Goal: Complete application form: Complete application form

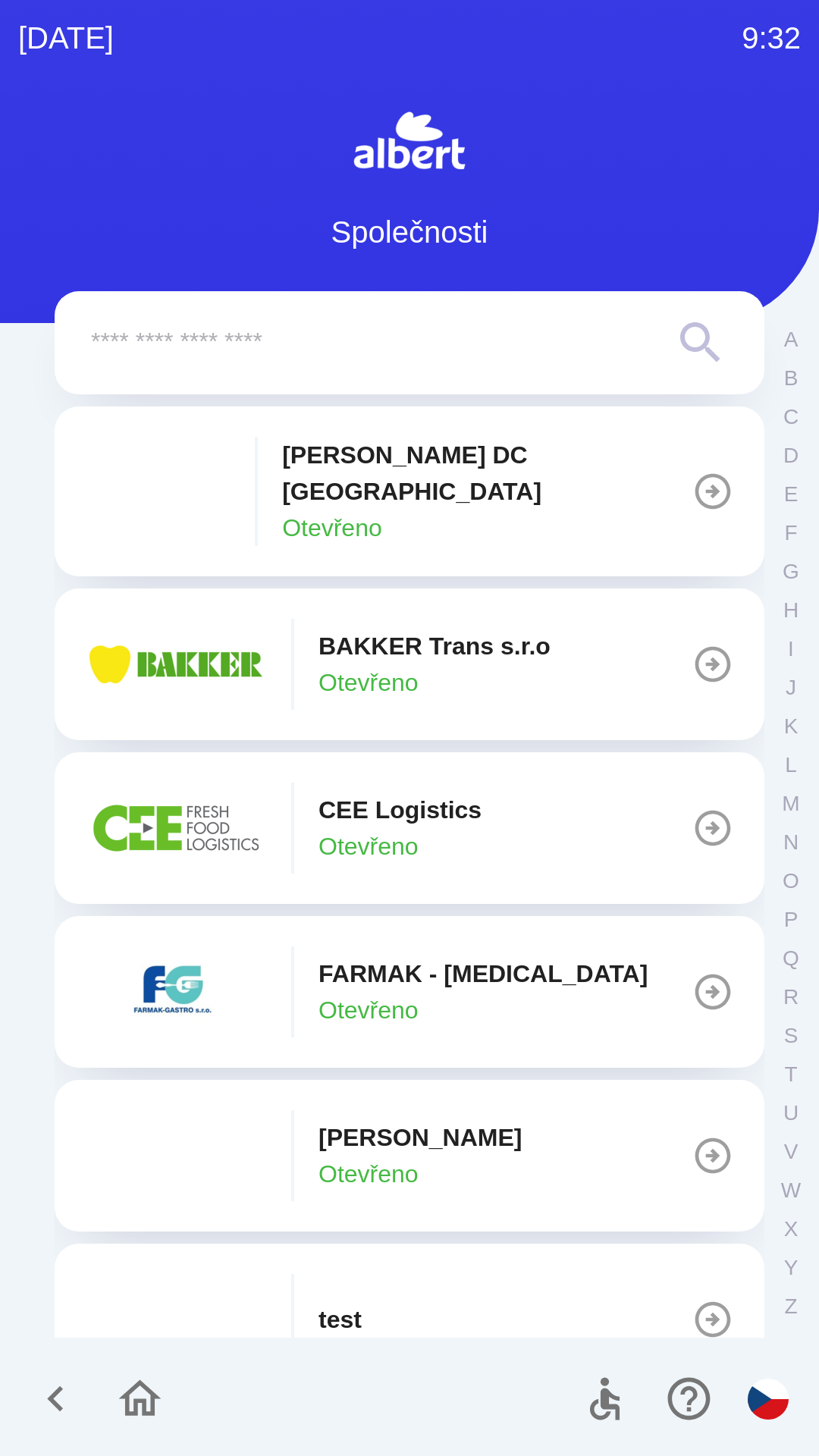
click at [321, 509] on p "Otevřeno" at bounding box center [332, 527] width 100 height 37
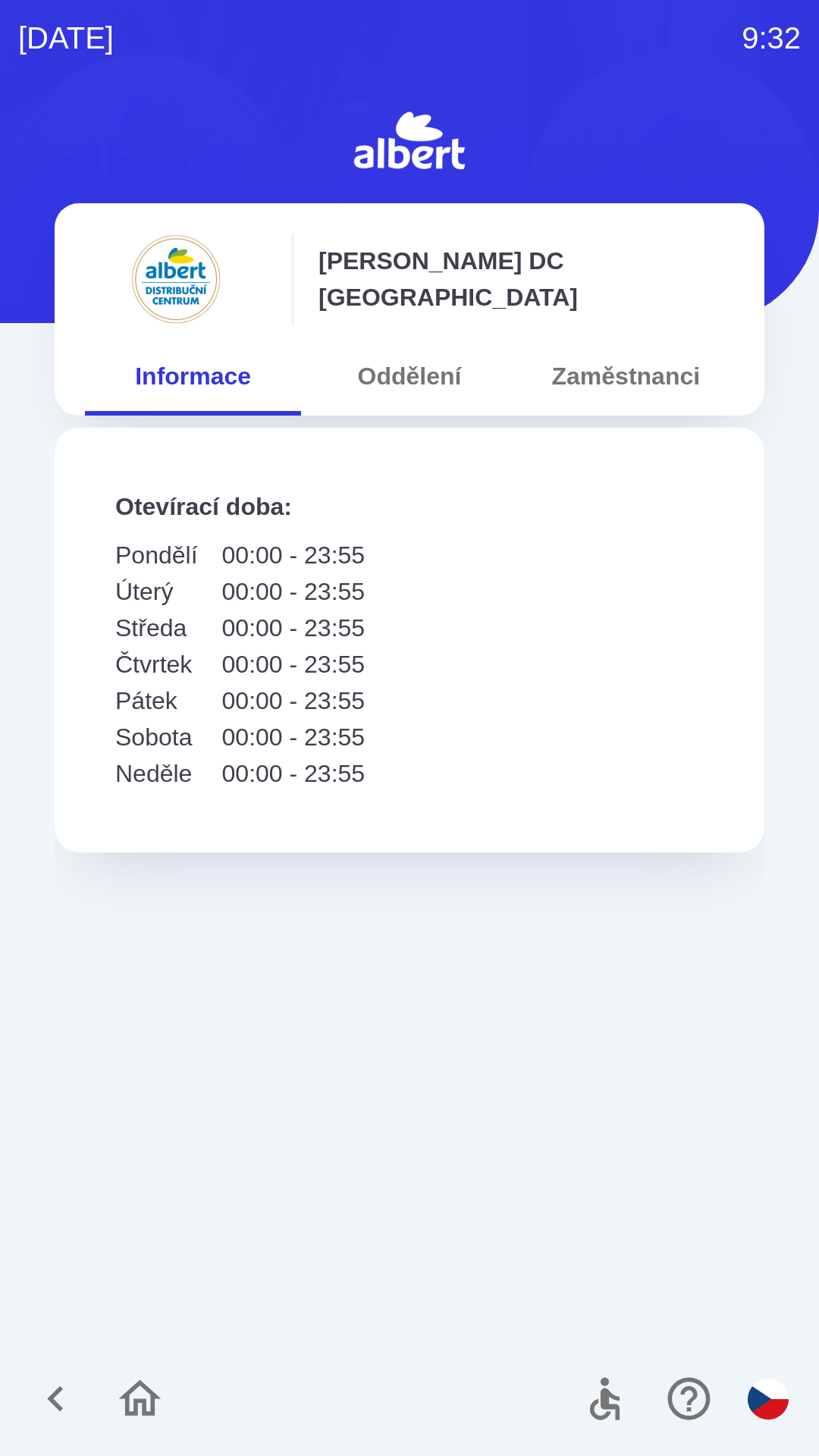
click at [393, 380] on button "Oddělení" at bounding box center [410, 376] width 217 height 55
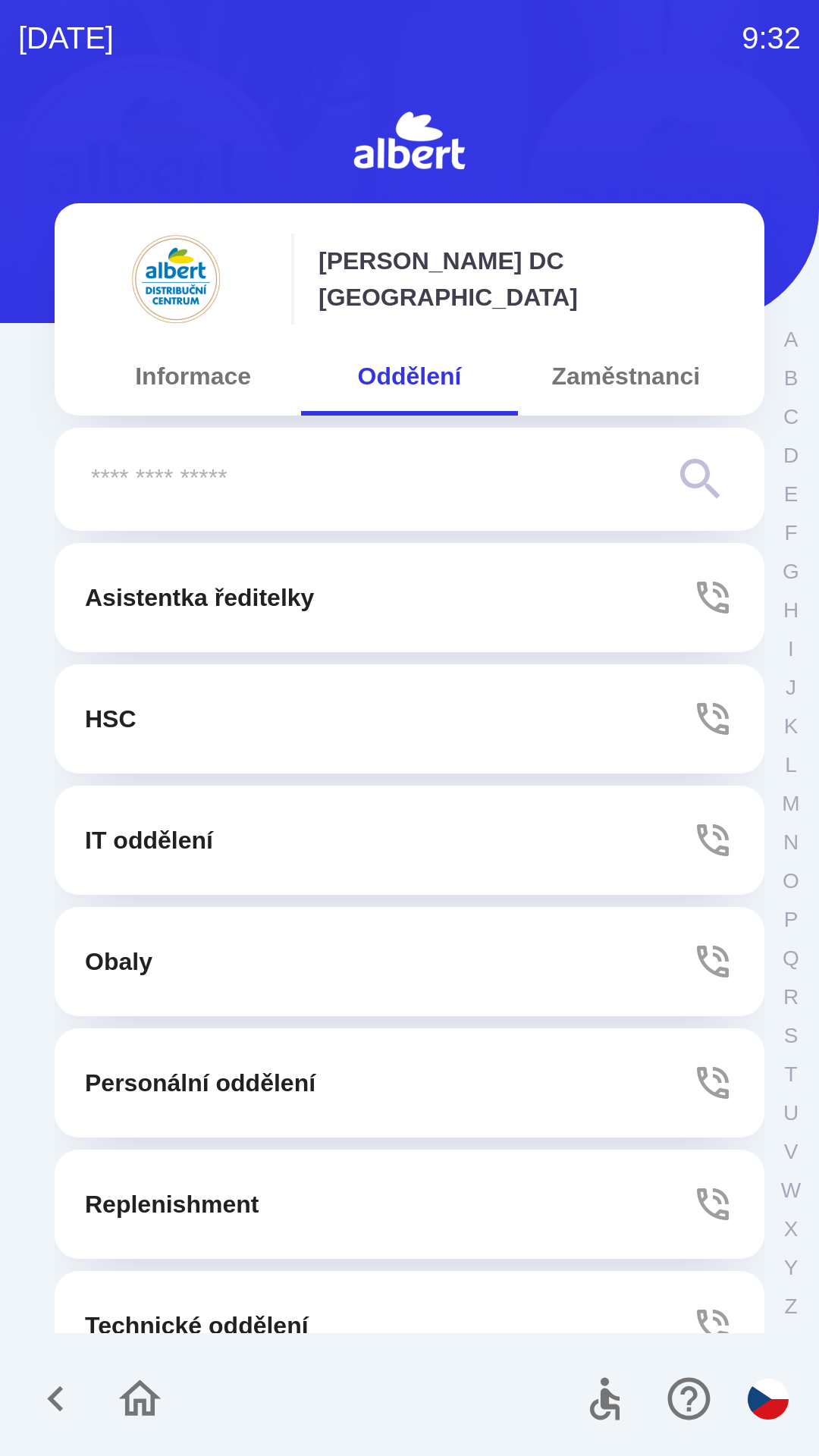
click at [287, 574] on button "Asistentka ředitelky" at bounding box center [410, 597] width 710 height 109
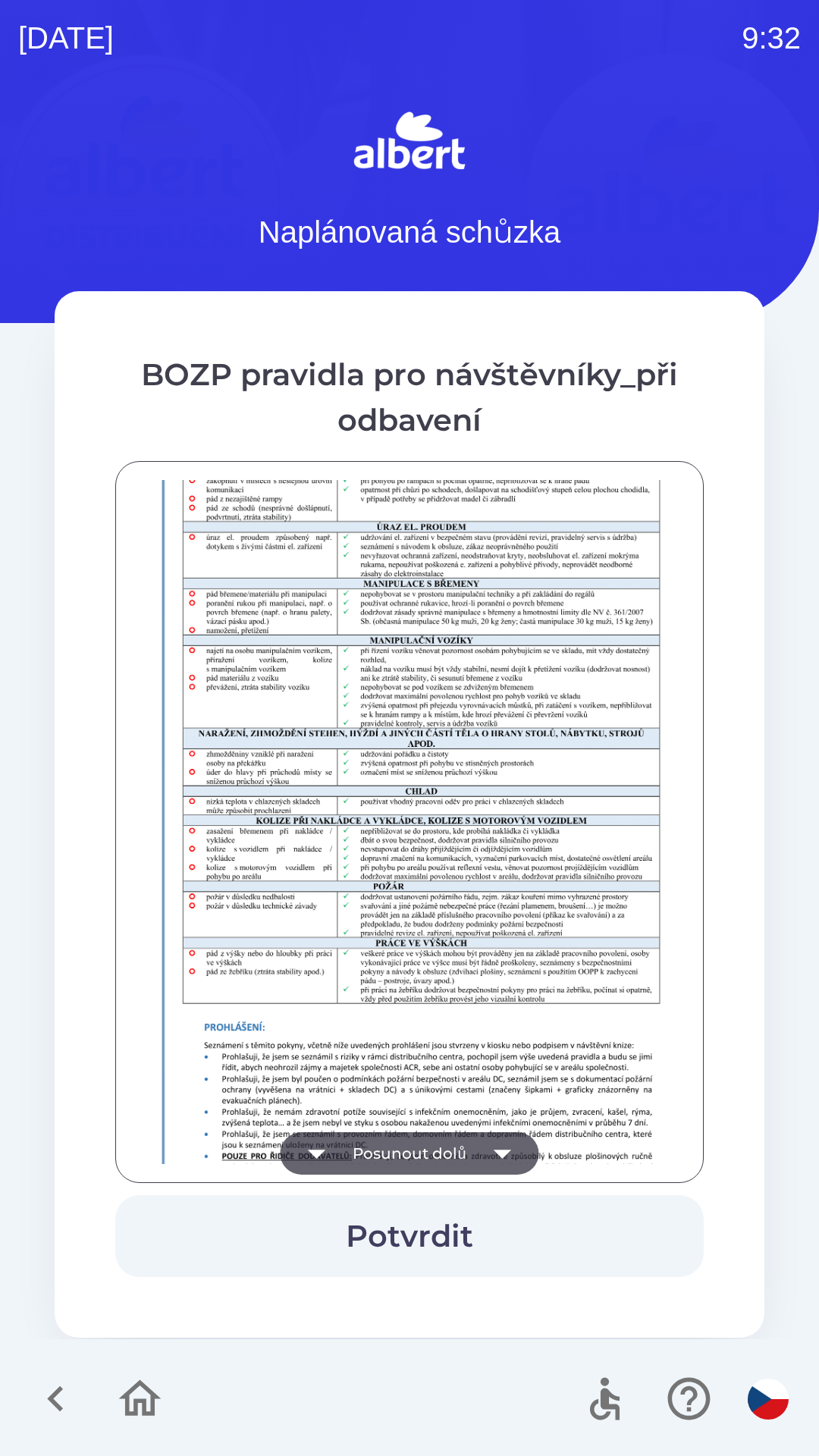
scroll to position [1065, 0]
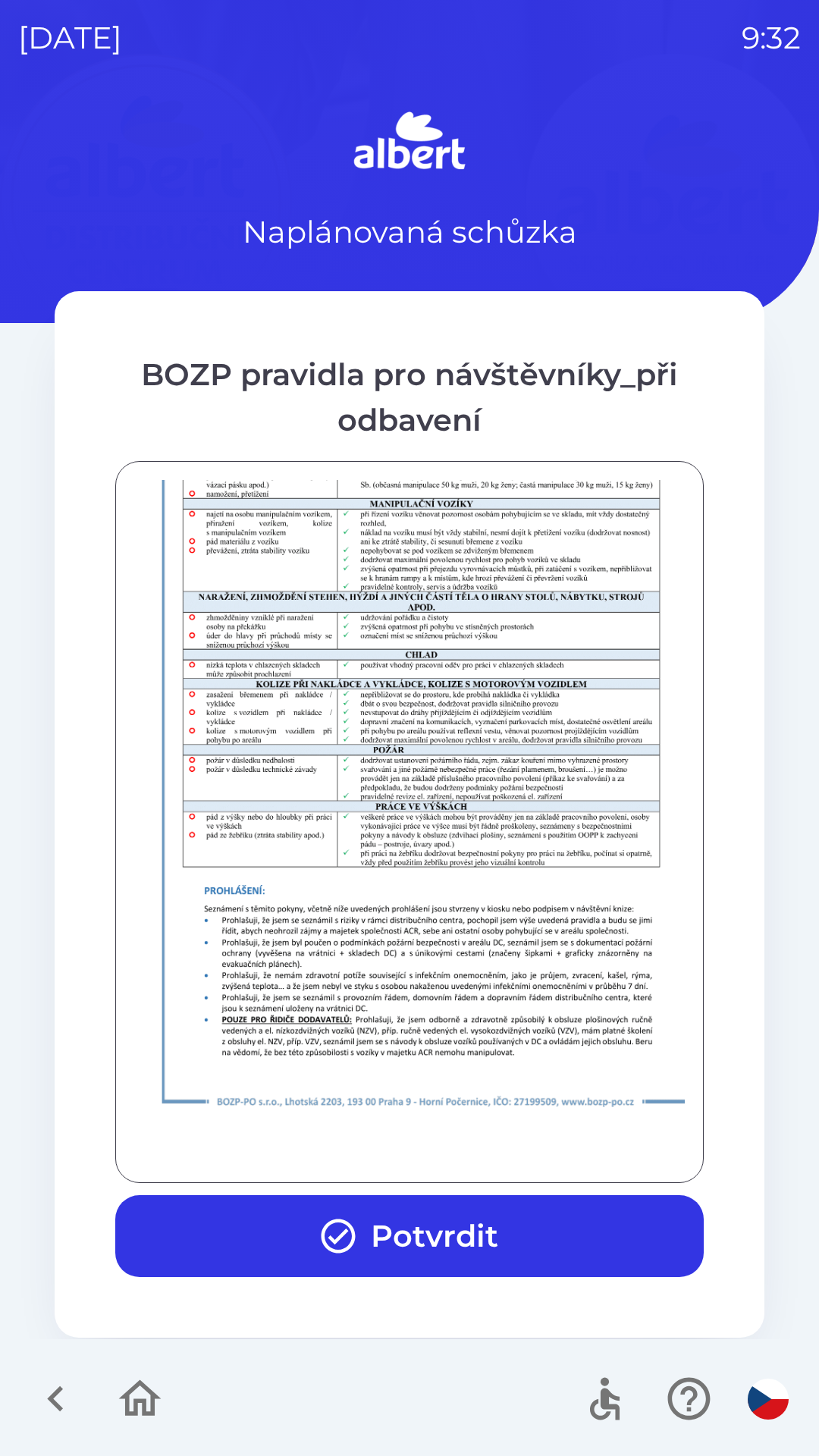
click at [462, 1240] on button "Potvrdit" at bounding box center [410, 1236] width 589 height 82
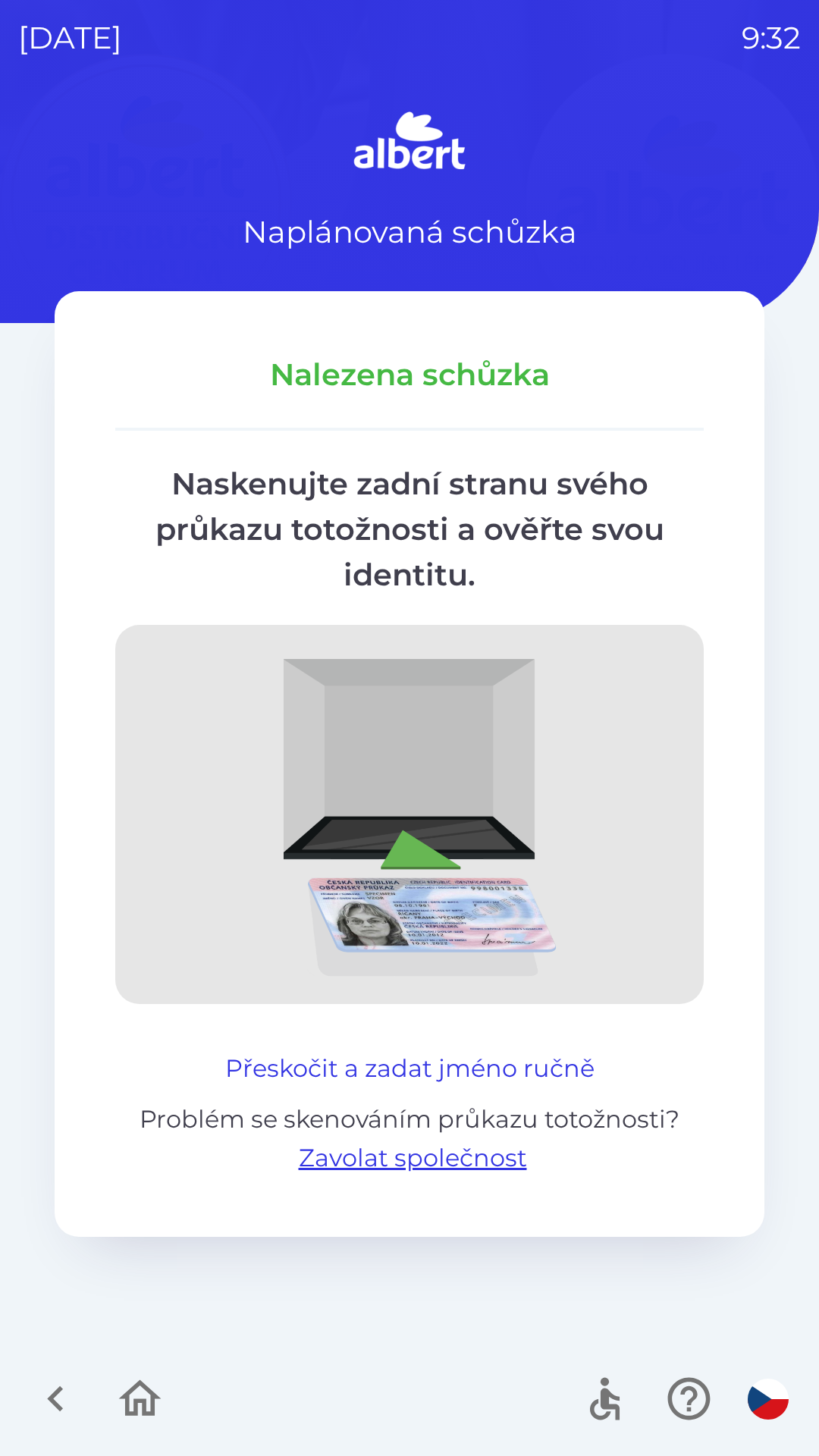
click at [366, 1065] on button "Přeskočit a zadat jméno ručně" at bounding box center [410, 1069] width 382 height 37
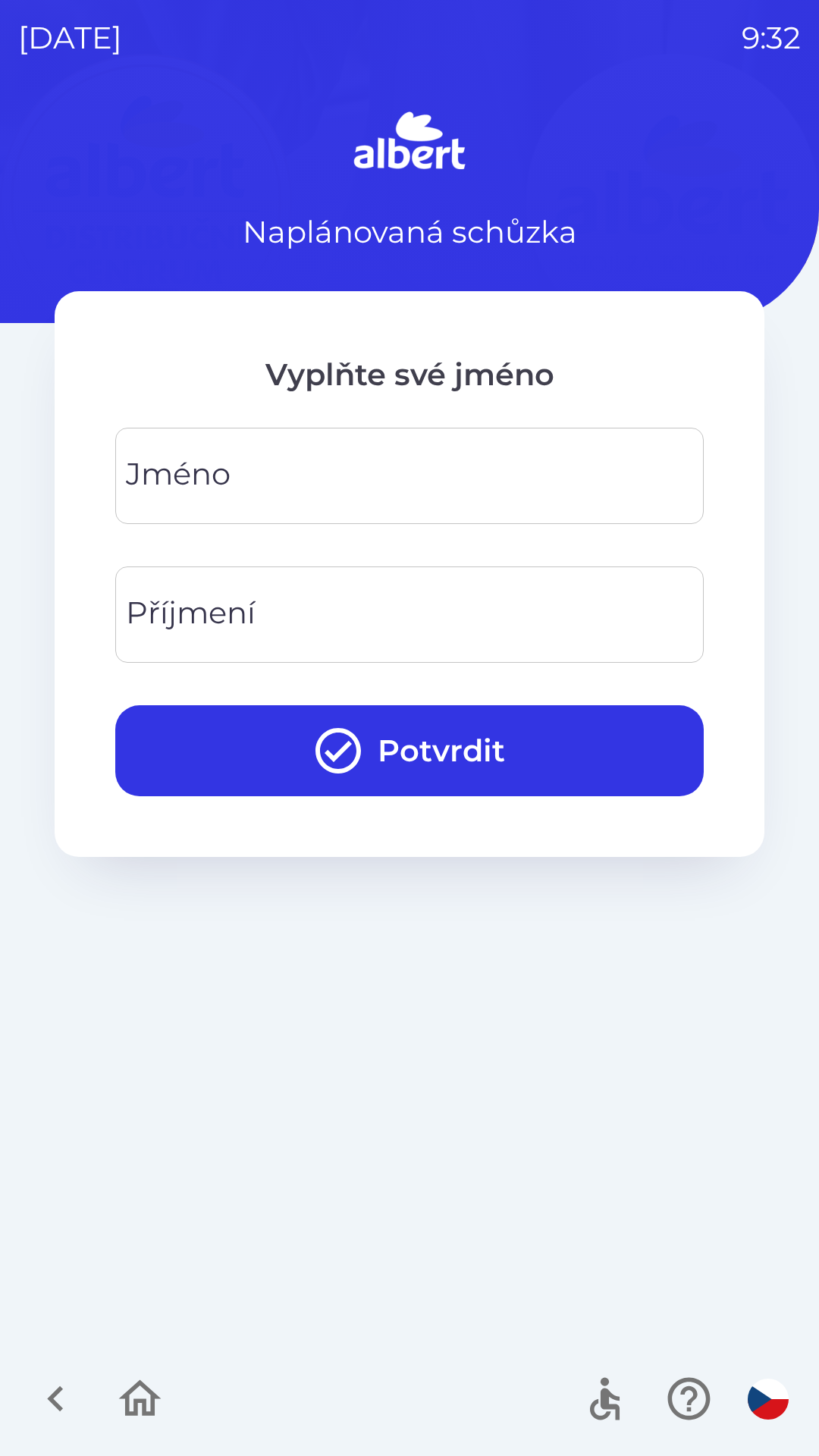
click at [226, 483] on div "[PERSON_NAME]" at bounding box center [410, 476] width 589 height 96
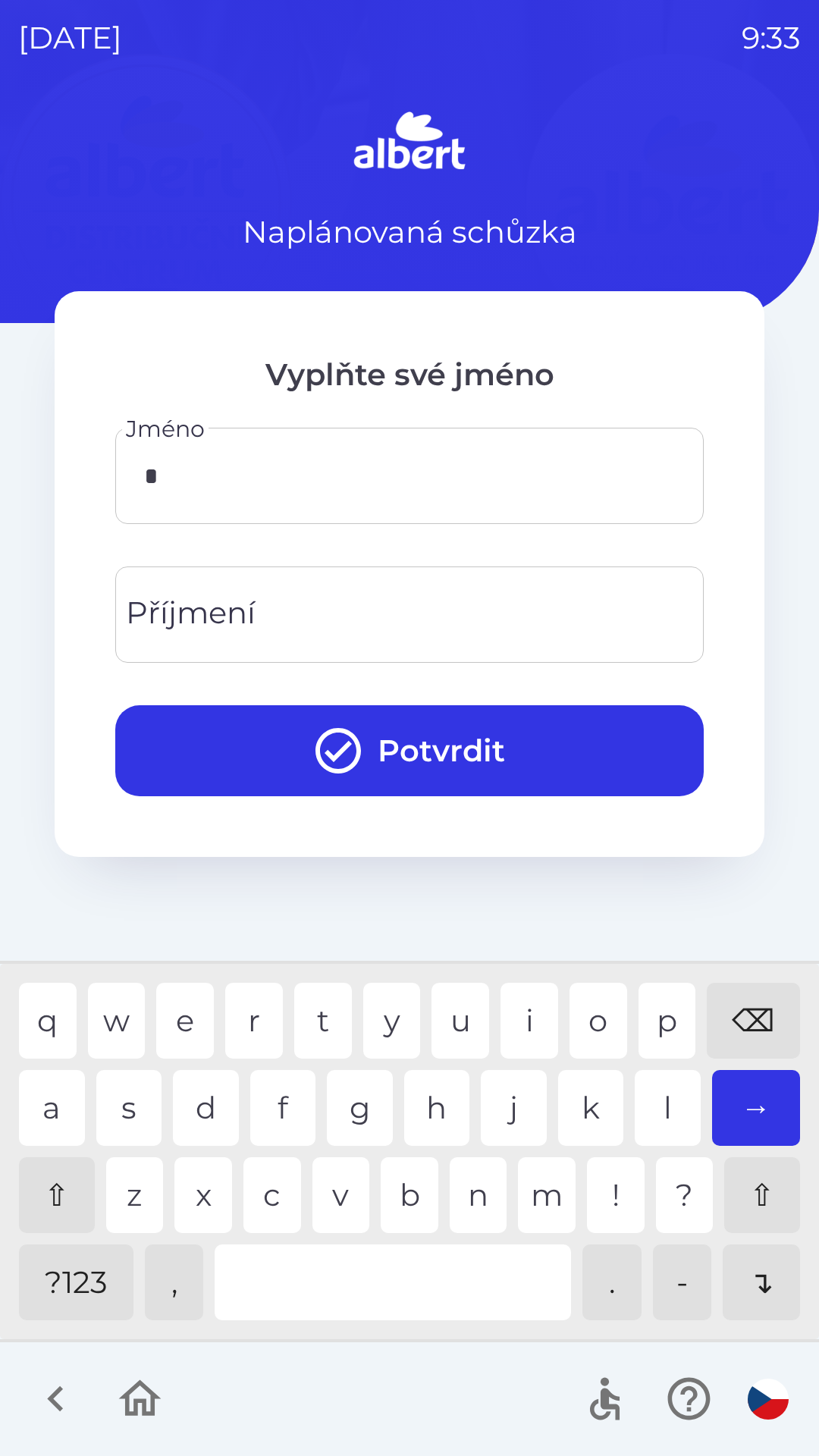
click at [59, 1186] on div "⇧" at bounding box center [56, 1195] width 76 height 76
click at [263, 1176] on div "c" at bounding box center [272, 1195] width 58 height 76
click at [56, 1099] on div "a" at bounding box center [51, 1108] width 66 height 76
type input "******"
click at [332, 1200] on div "v" at bounding box center [341, 1195] width 58 height 76
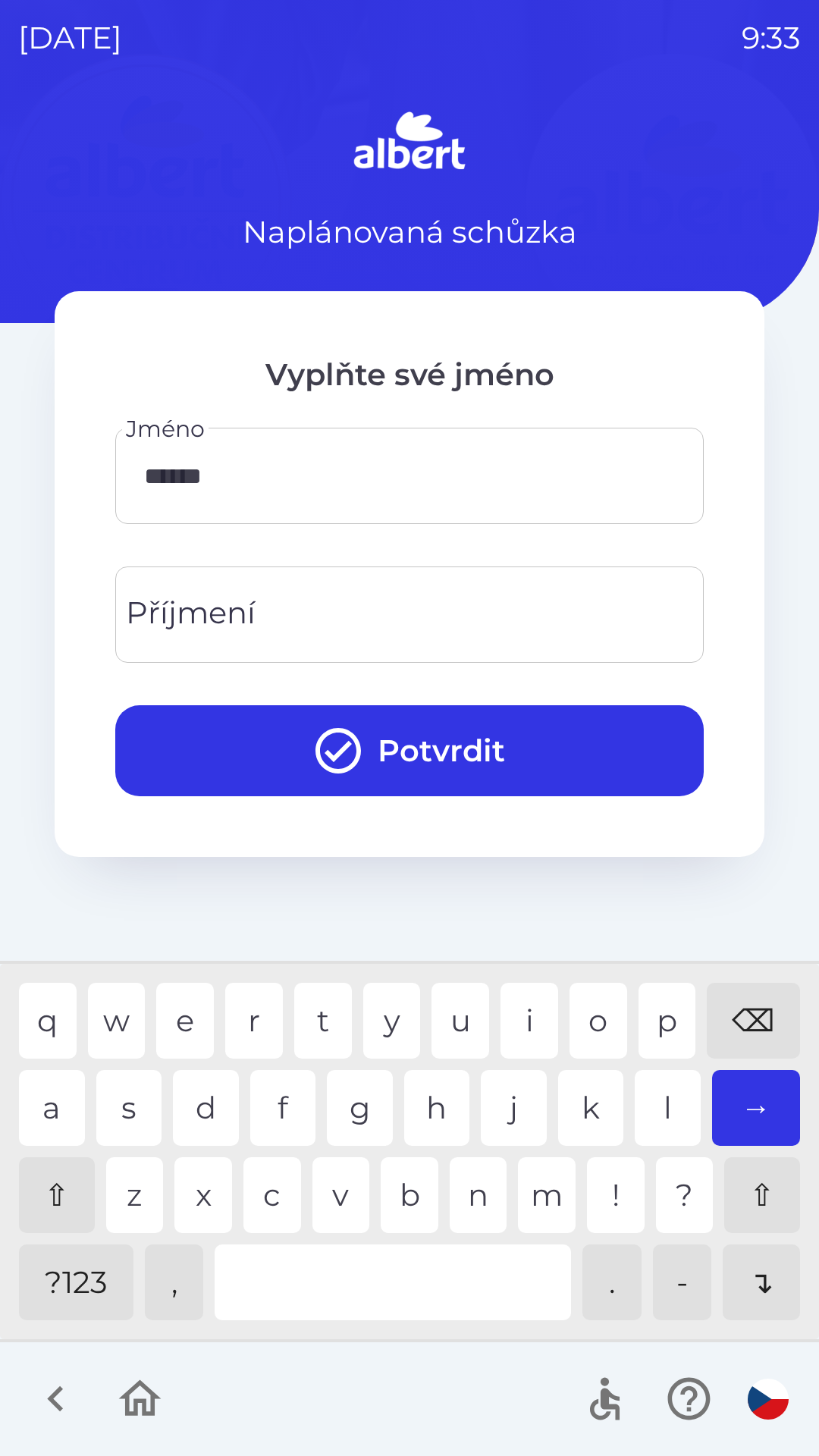
click at [273, 611] on input "Příjmení" at bounding box center [410, 614] width 552 height 60
click at [664, 1109] on div "L" at bounding box center [668, 1108] width 66 height 76
click at [531, 1000] on div "i" at bounding box center [529, 1021] width 58 height 76
type input "***"
click at [398, 730] on button "Potvrdit" at bounding box center [410, 751] width 589 height 91
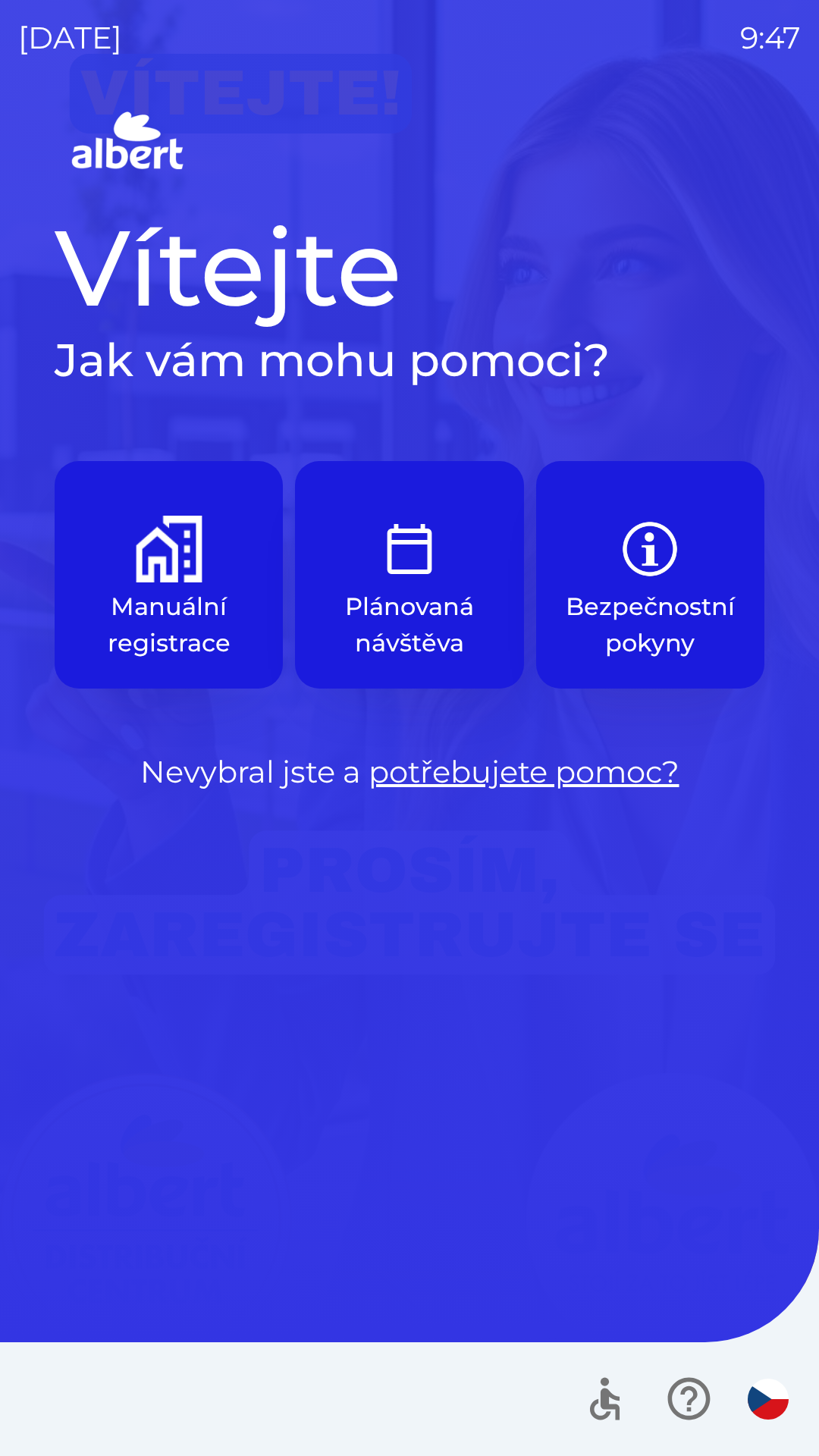
click at [195, 588] on p "Manuální registrace" at bounding box center [169, 624] width 155 height 72
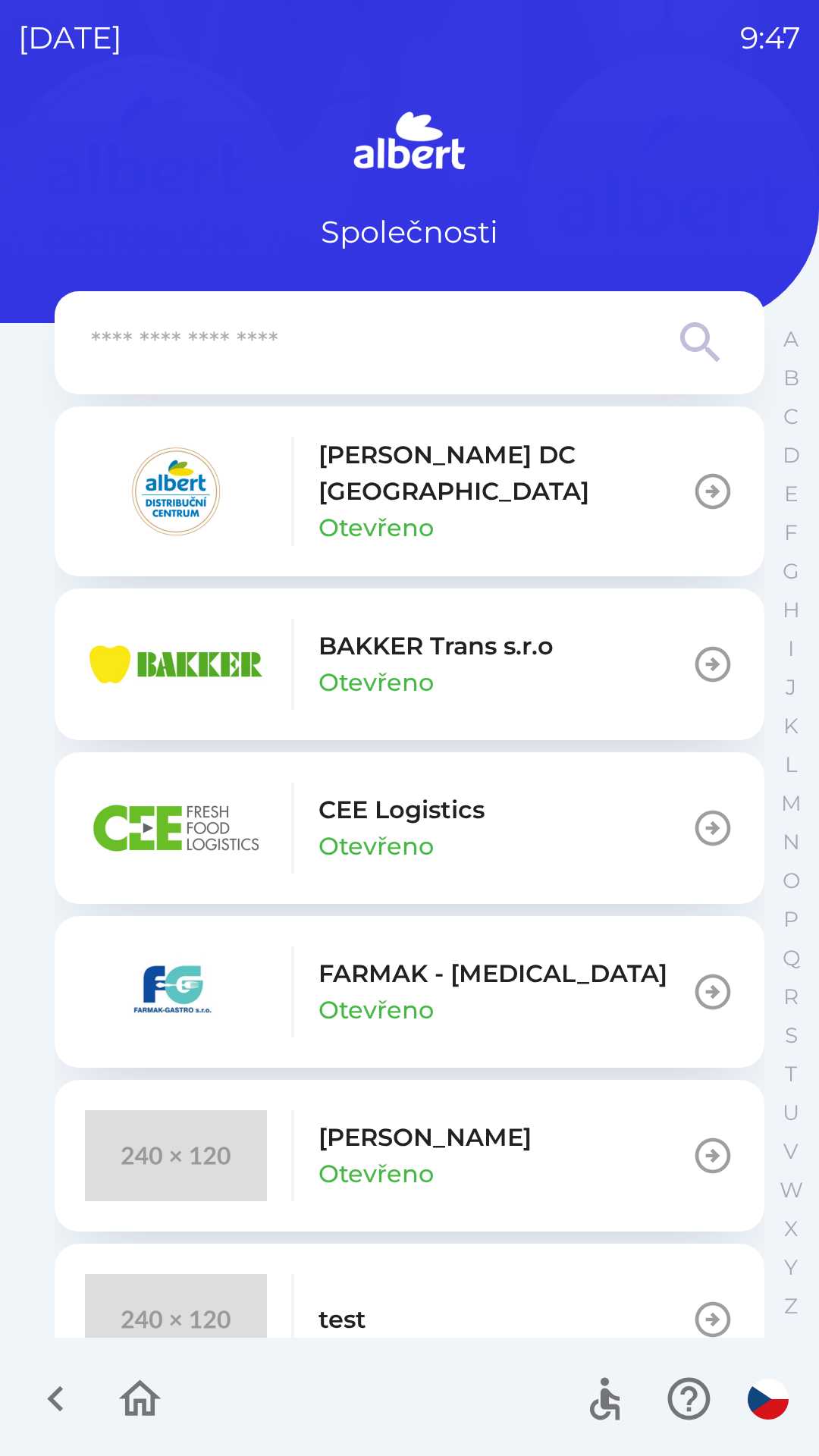
click at [369, 477] on p "[PERSON_NAME] DC [GEOGRAPHIC_DATA]" at bounding box center [505, 473] width 373 height 72
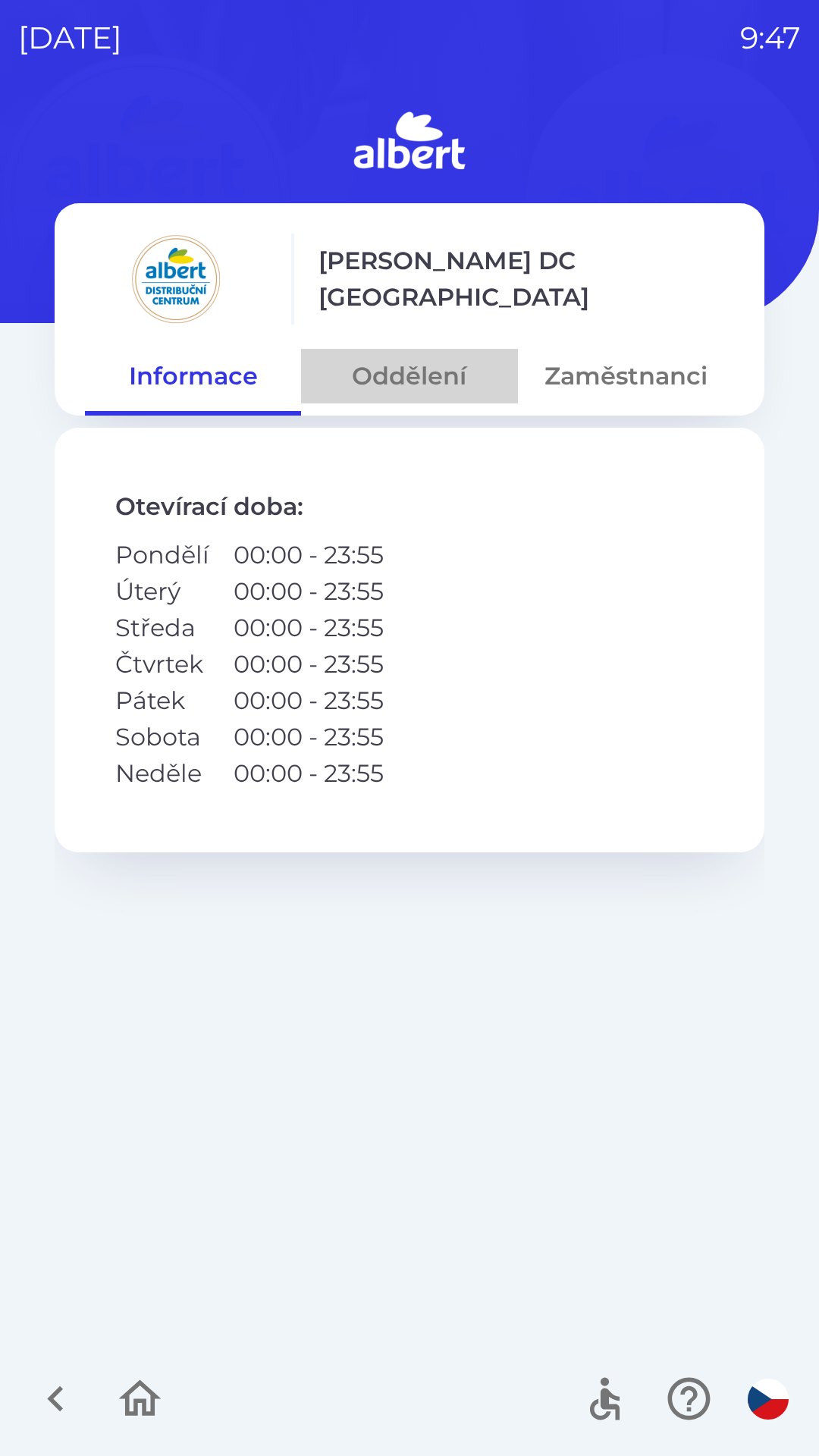
click at [403, 360] on button "Oddělení" at bounding box center [410, 376] width 217 height 55
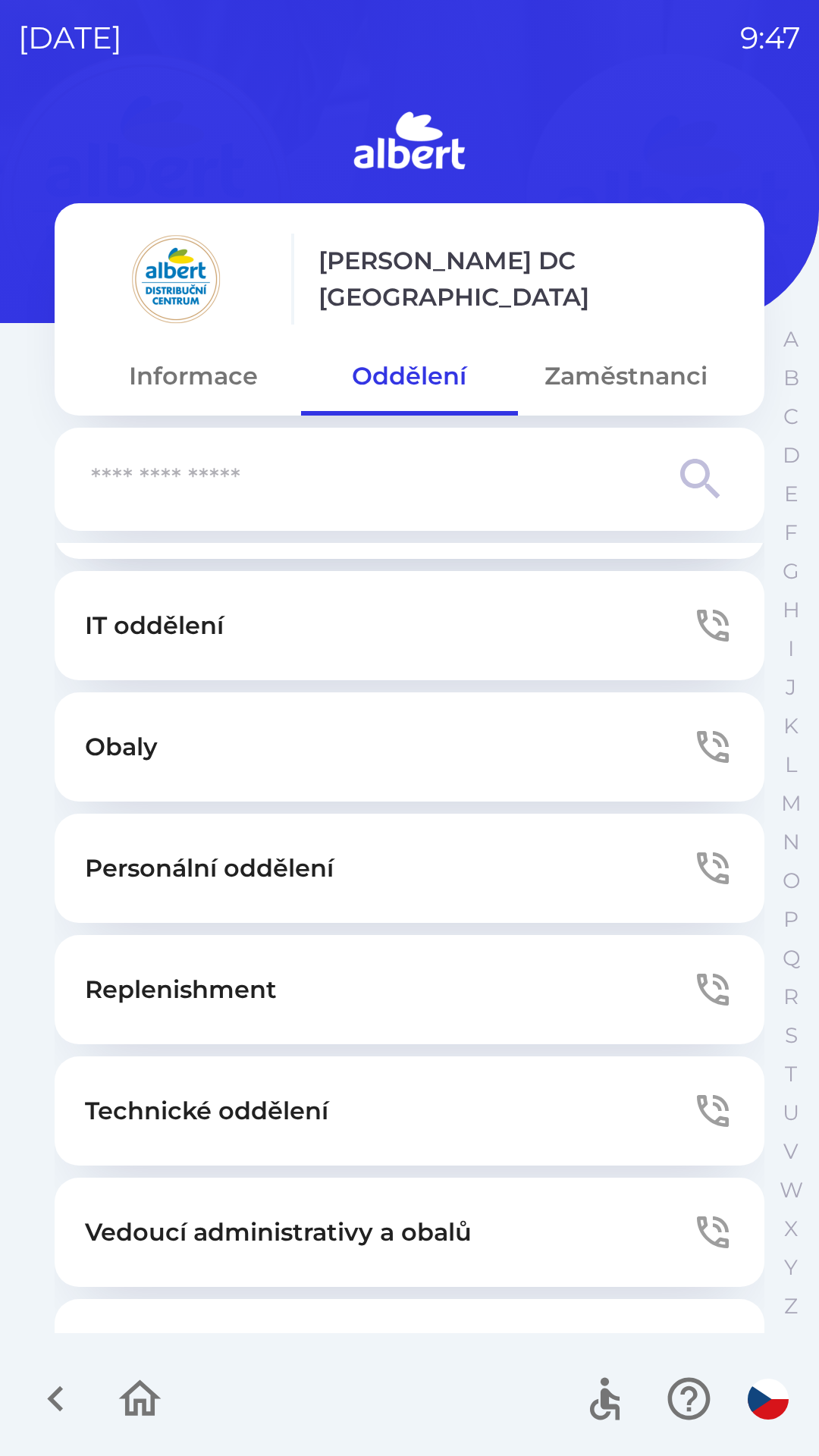
scroll to position [225, 0]
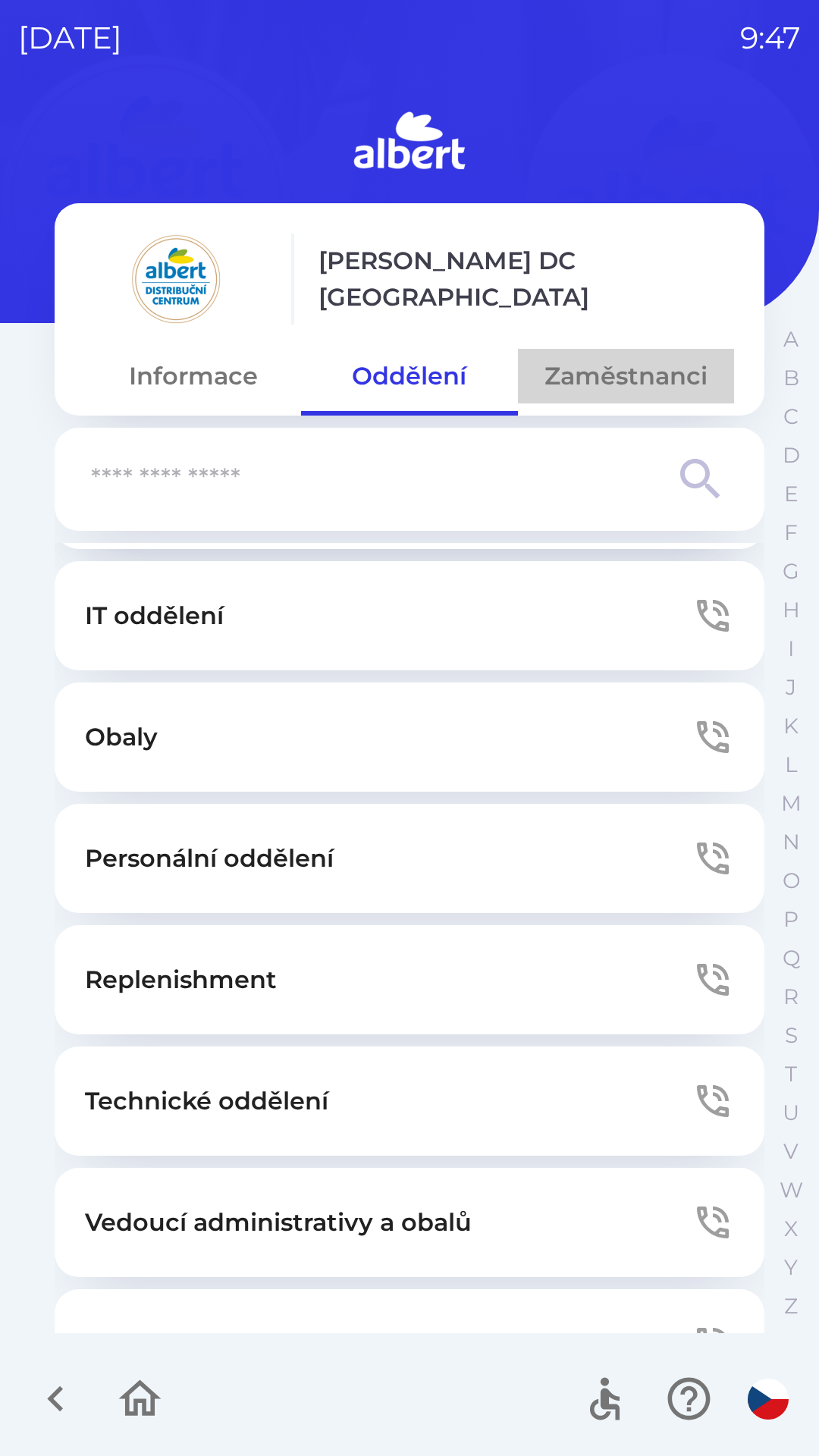
click at [610, 366] on button "Zaměstnanci" at bounding box center [626, 376] width 217 height 55
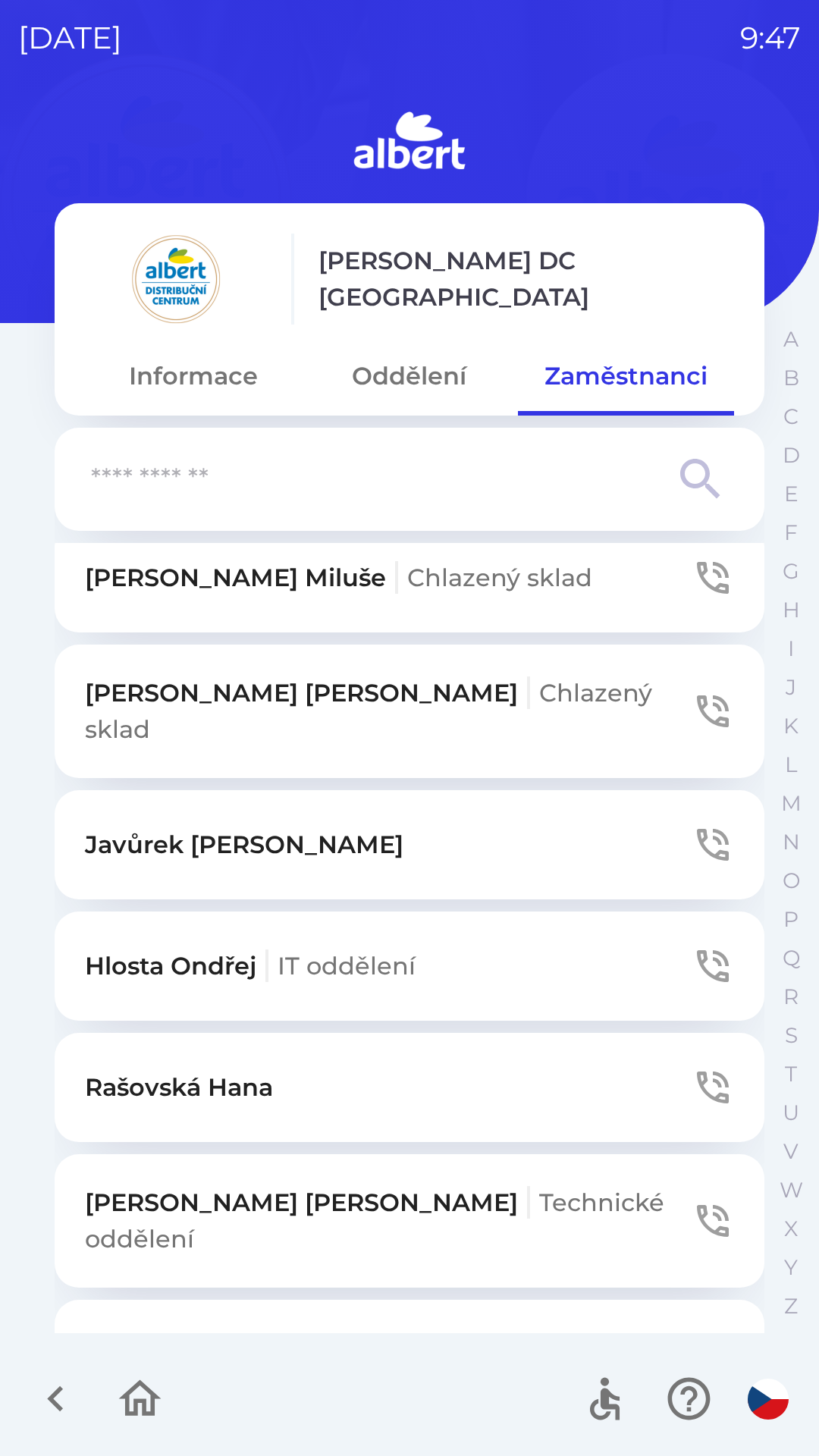
scroll to position [1143, 0]
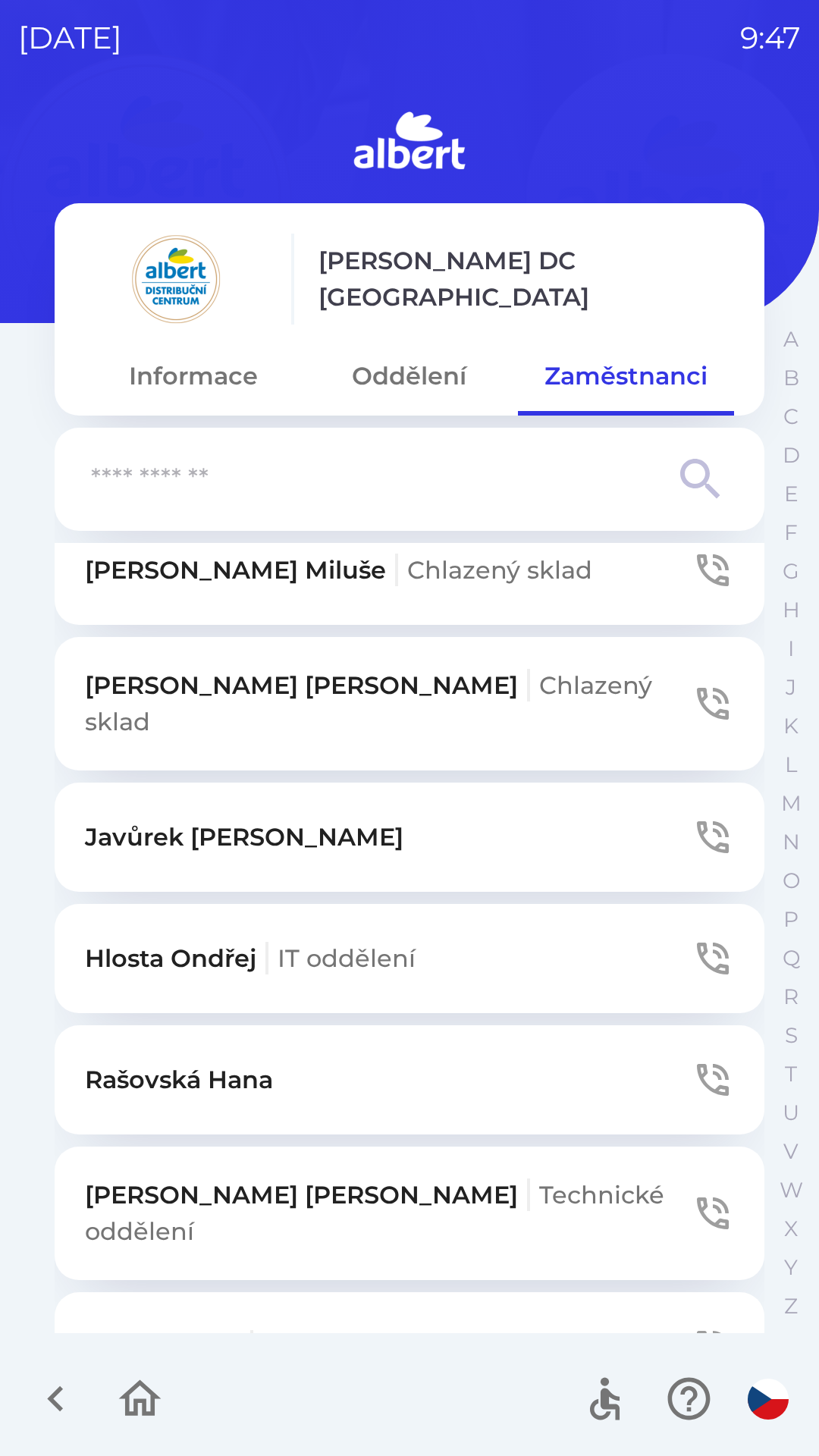
click at [720, 816] on icon "button" at bounding box center [713, 837] width 42 height 42
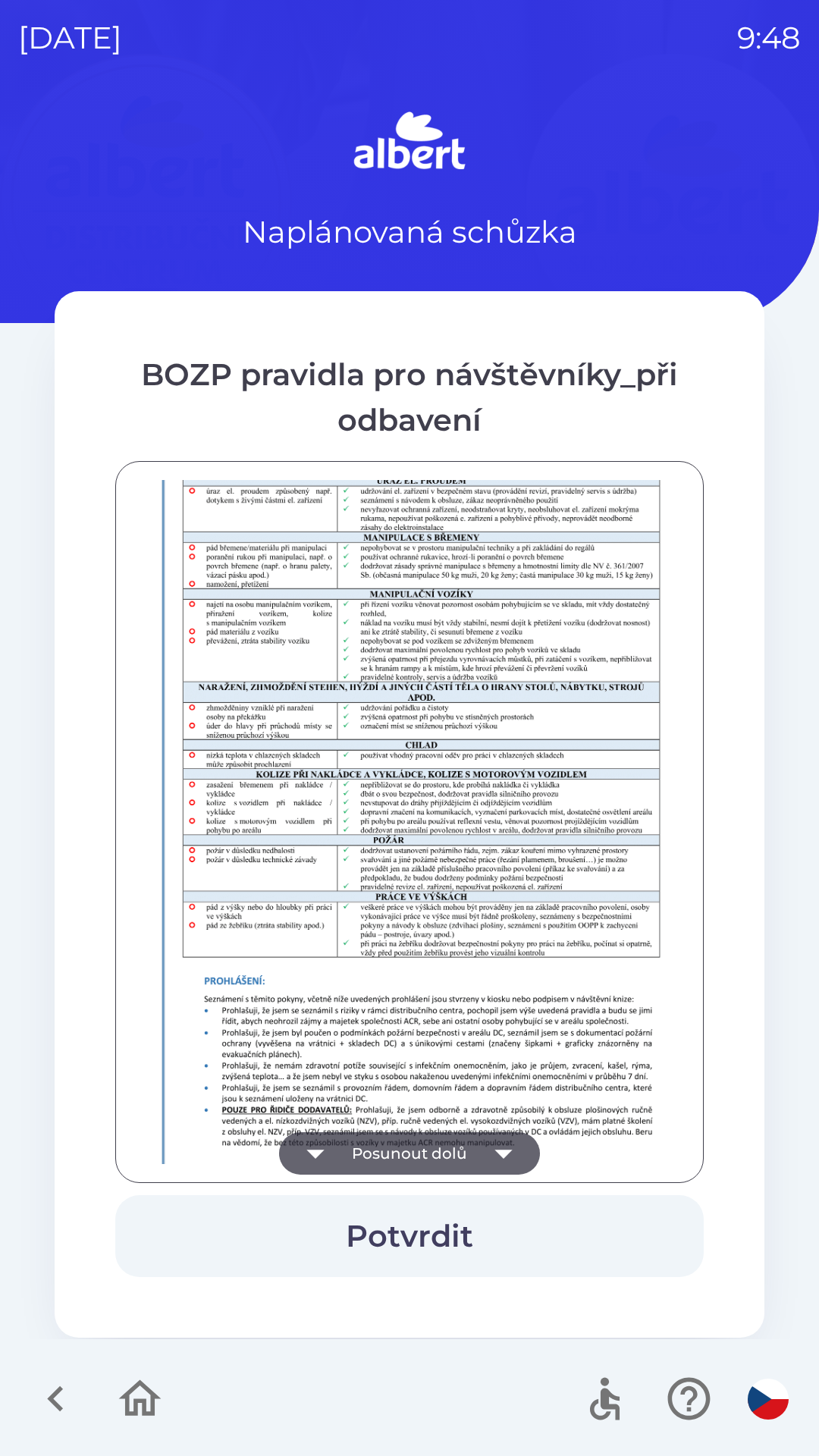
scroll to position [1065, 0]
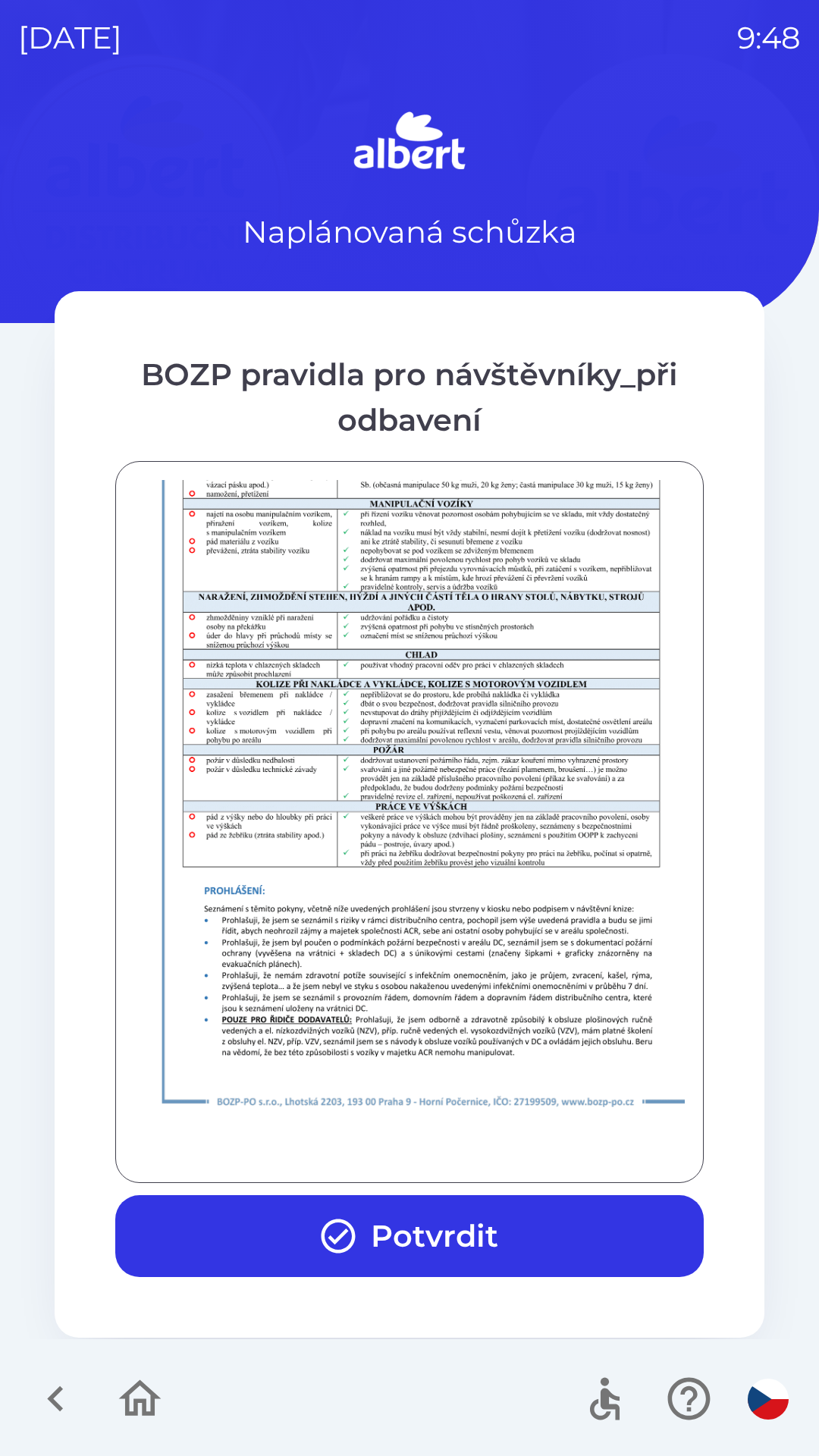
click at [384, 1235] on button "Potvrdit" at bounding box center [410, 1236] width 589 height 82
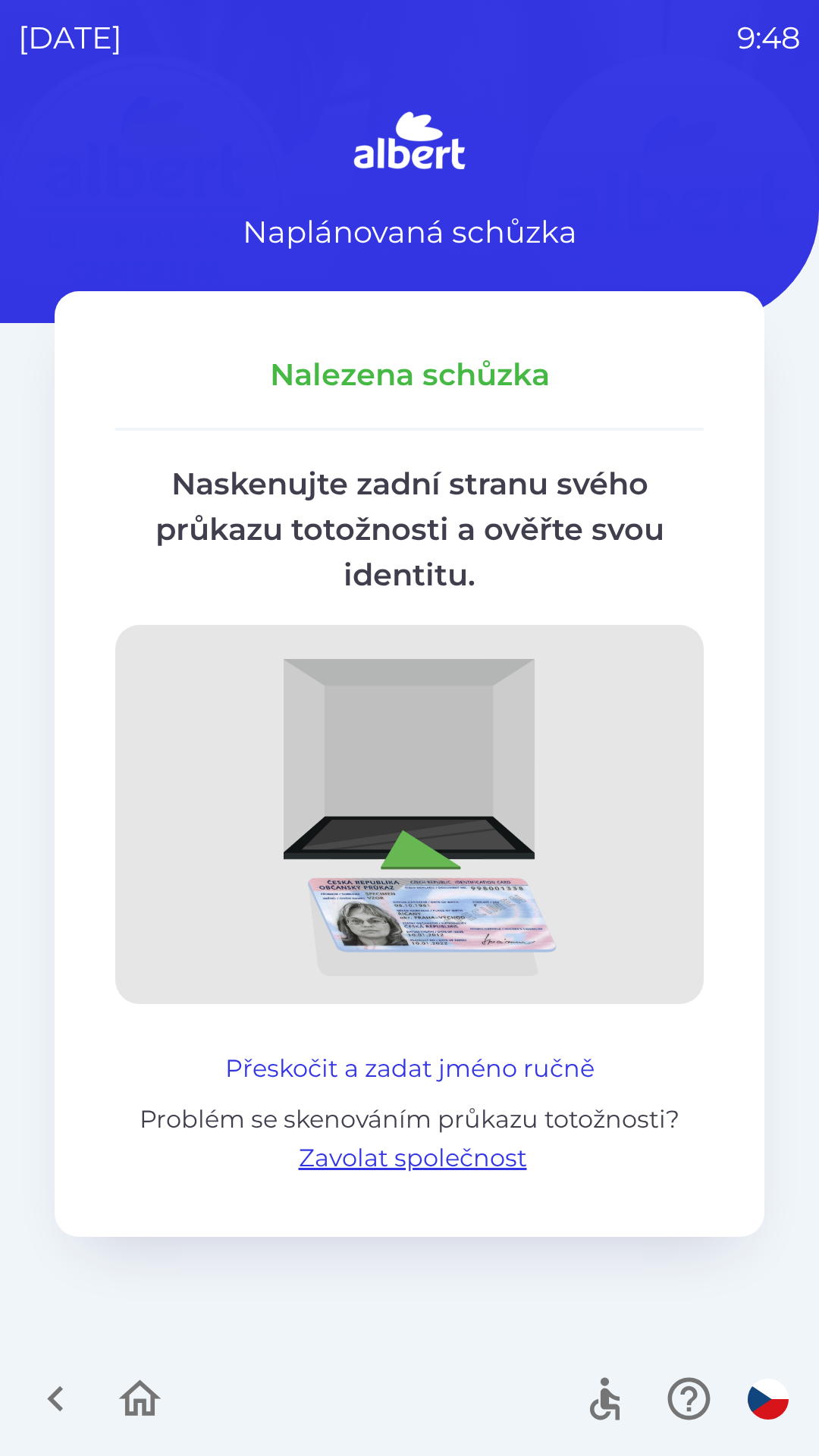
click at [356, 1063] on button "Přeskočit a zadat jméno ručně" at bounding box center [410, 1069] width 382 height 37
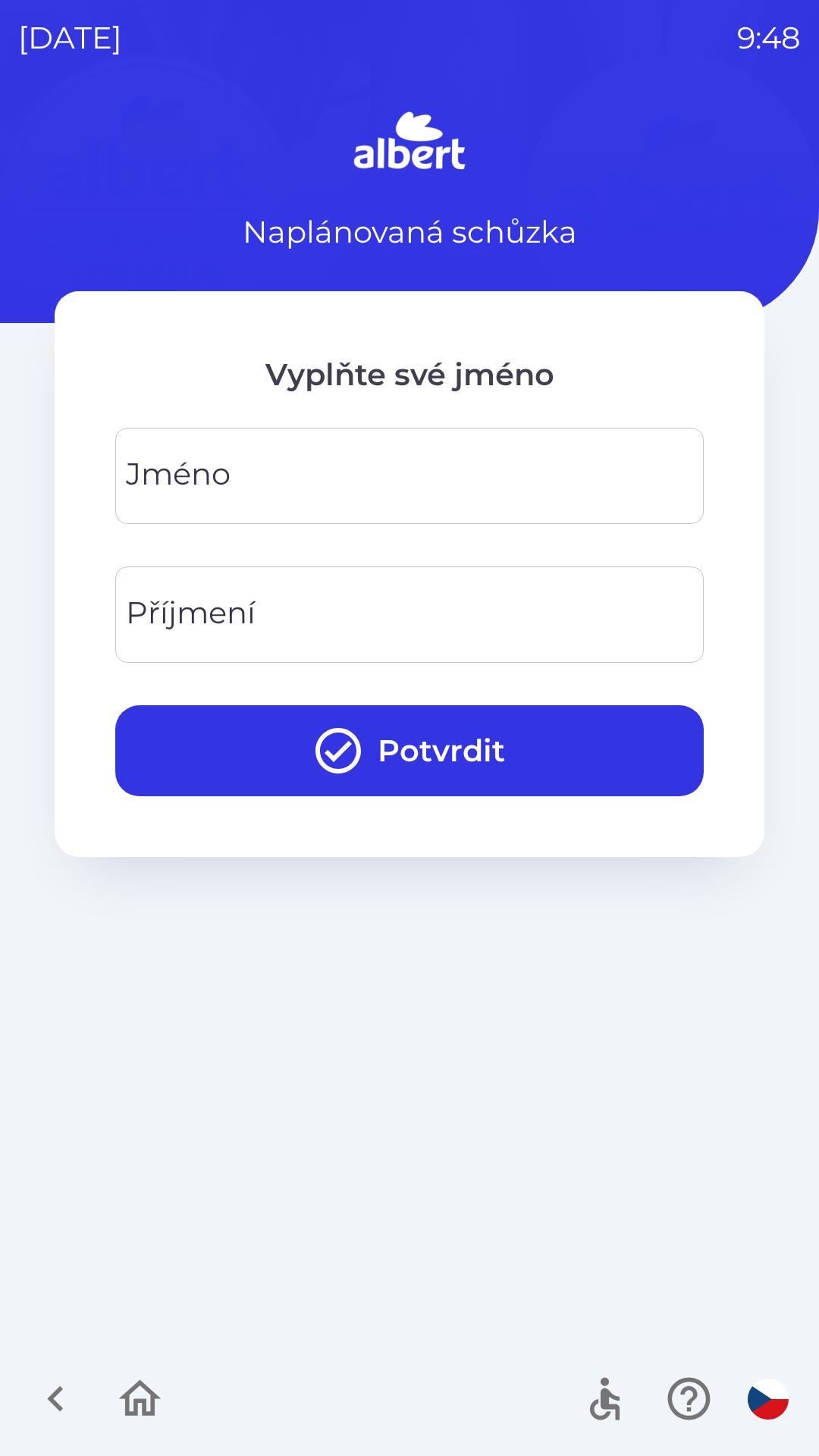
click at [309, 493] on input "Jméno" at bounding box center [410, 476] width 552 height 60
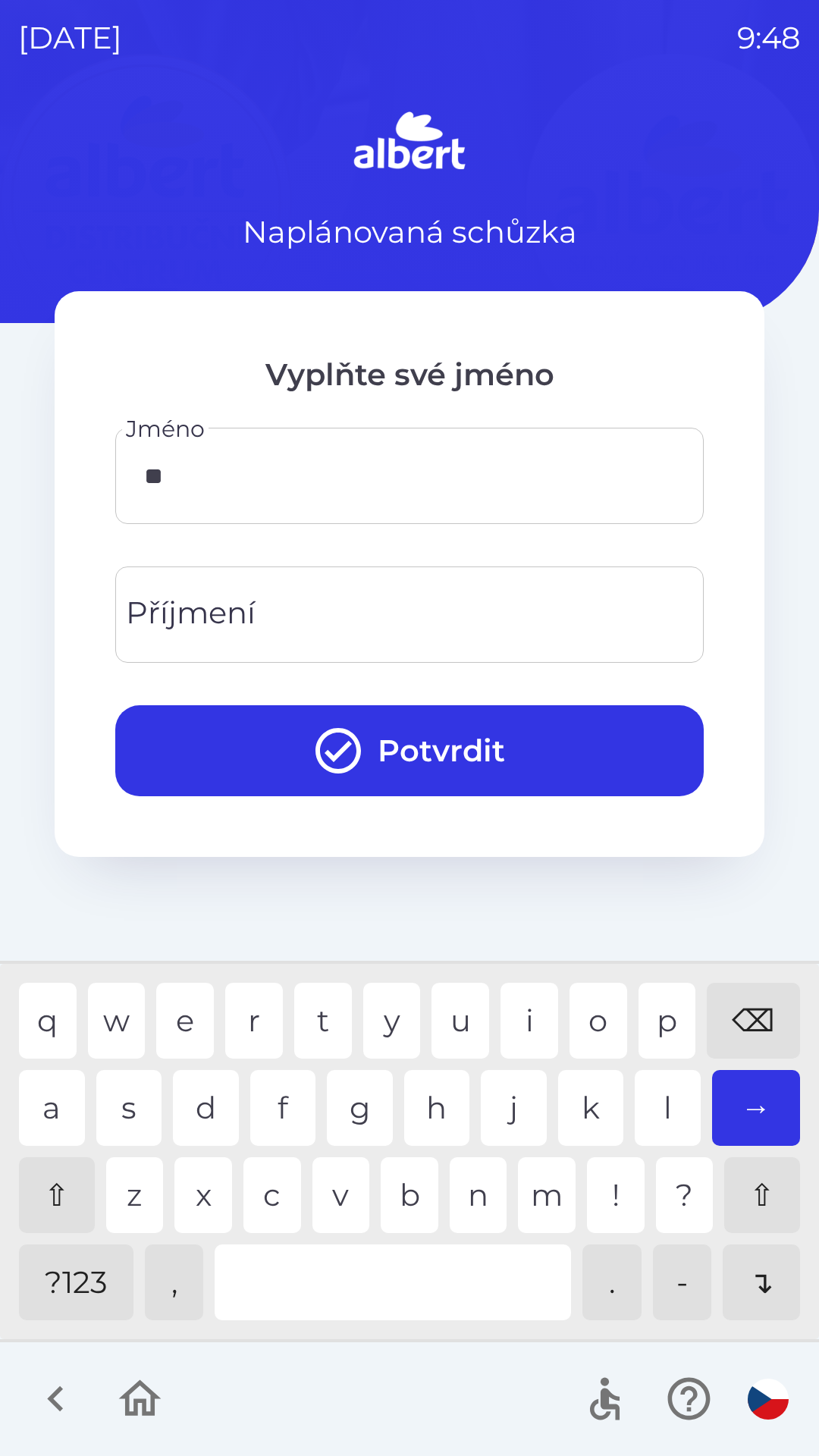
click at [664, 1118] on div "l" at bounding box center [668, 1108] width 66 height 76
click at [495, 1189] on div "n" at bounding box center [479, 1195] width 58 height 76
type input "*****"
click at [55, 1082] on div "a" at bounding box center [51, 1108] width 66 height 76
click at [277, 621] on input "Příjmení" at bounding box center [410, 614] width 552 height 60
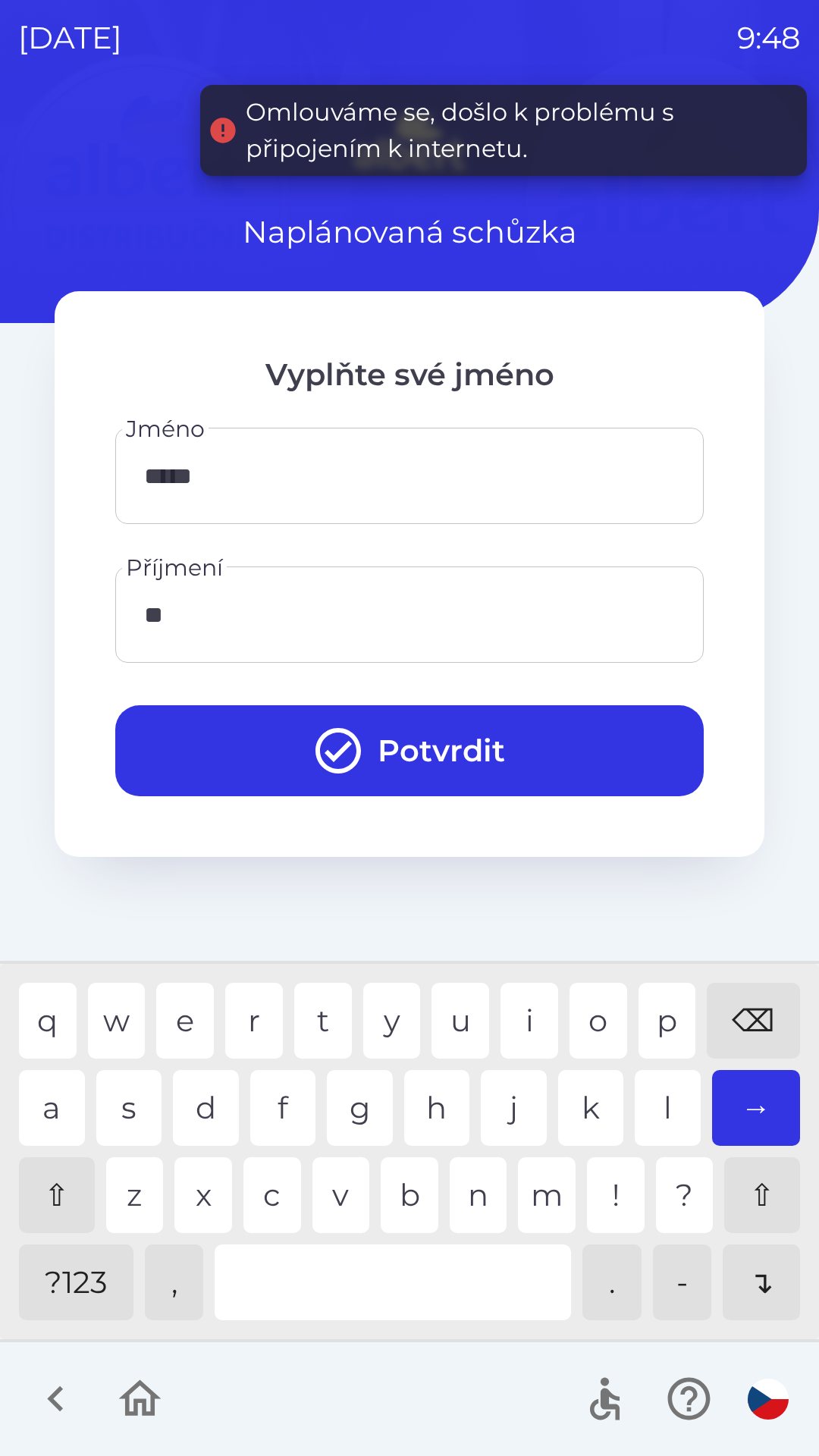
click at [388, 1020] on div "y" at bounding box center [392, 1021] width 58 height 76
type input "*******"
click at [43, 1095] on div "a" at bounding box center [51, 1108] width 66 height 76
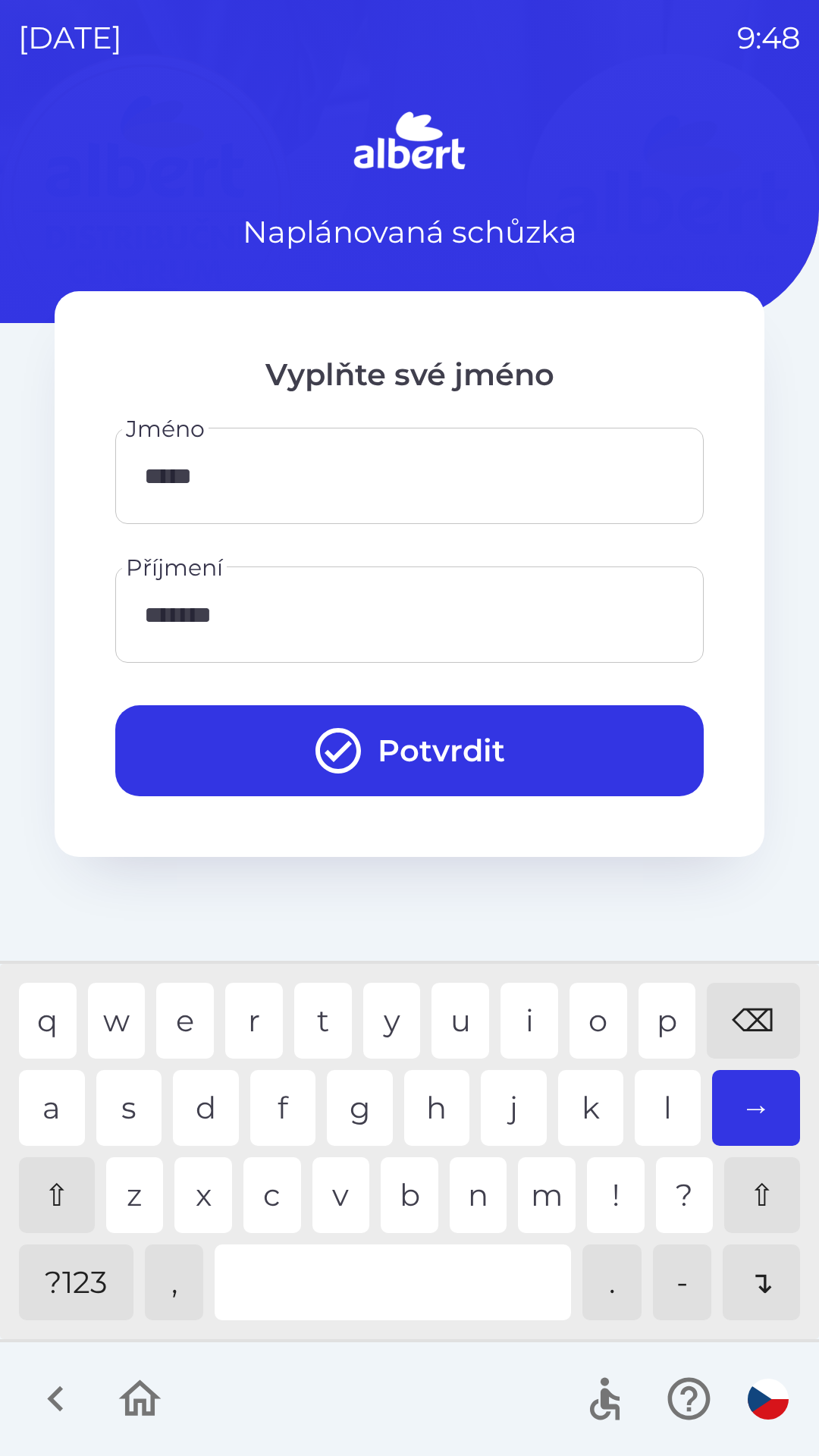
click at [462, 741] on button "Potvrdit" at bounding box center [410, 751] width 589 height 91
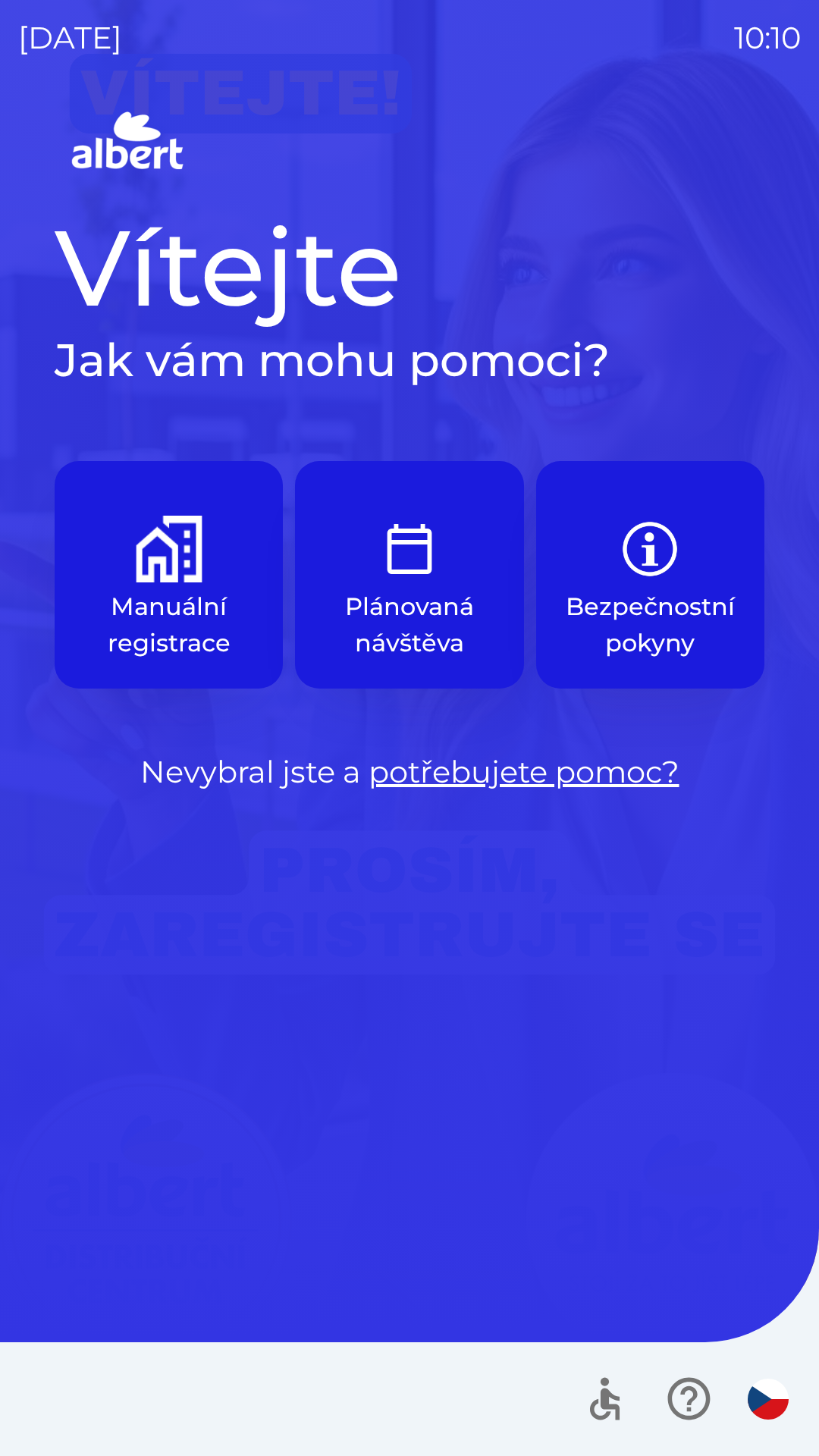
click at [569, 993] on div "Vítejte Jak vám mohu pomoci? Manuální registrace Plánovaná návštěva Bezpečnostn…" at bounding box center [410, 780] width 783 height 1350
click at [440, 541] on img "button" at bounding box center [410, 549] width 67 height 67
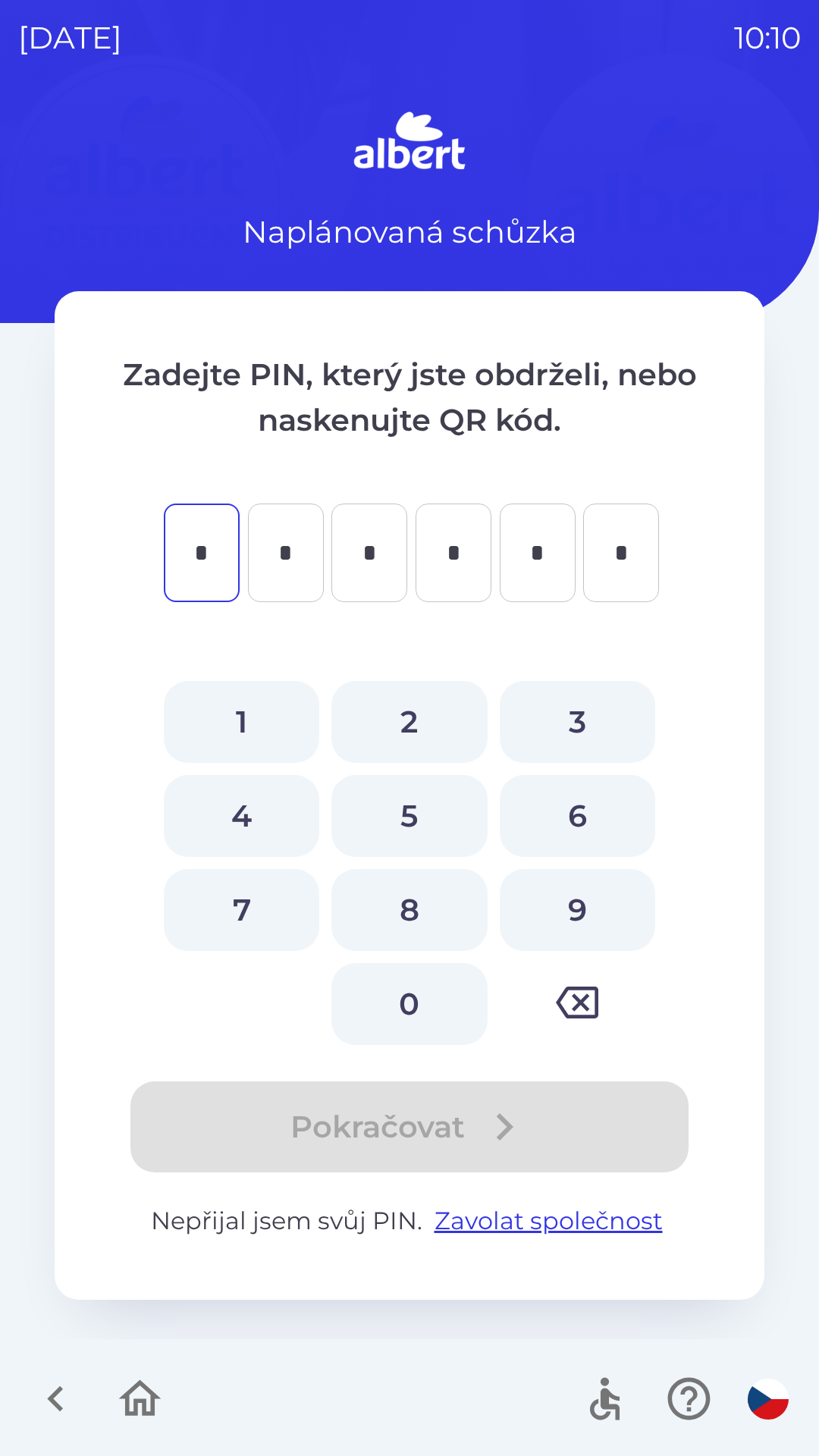
click at [139, 1381] on icon "button" at bounding box center [140, 1399] width 50 height 50
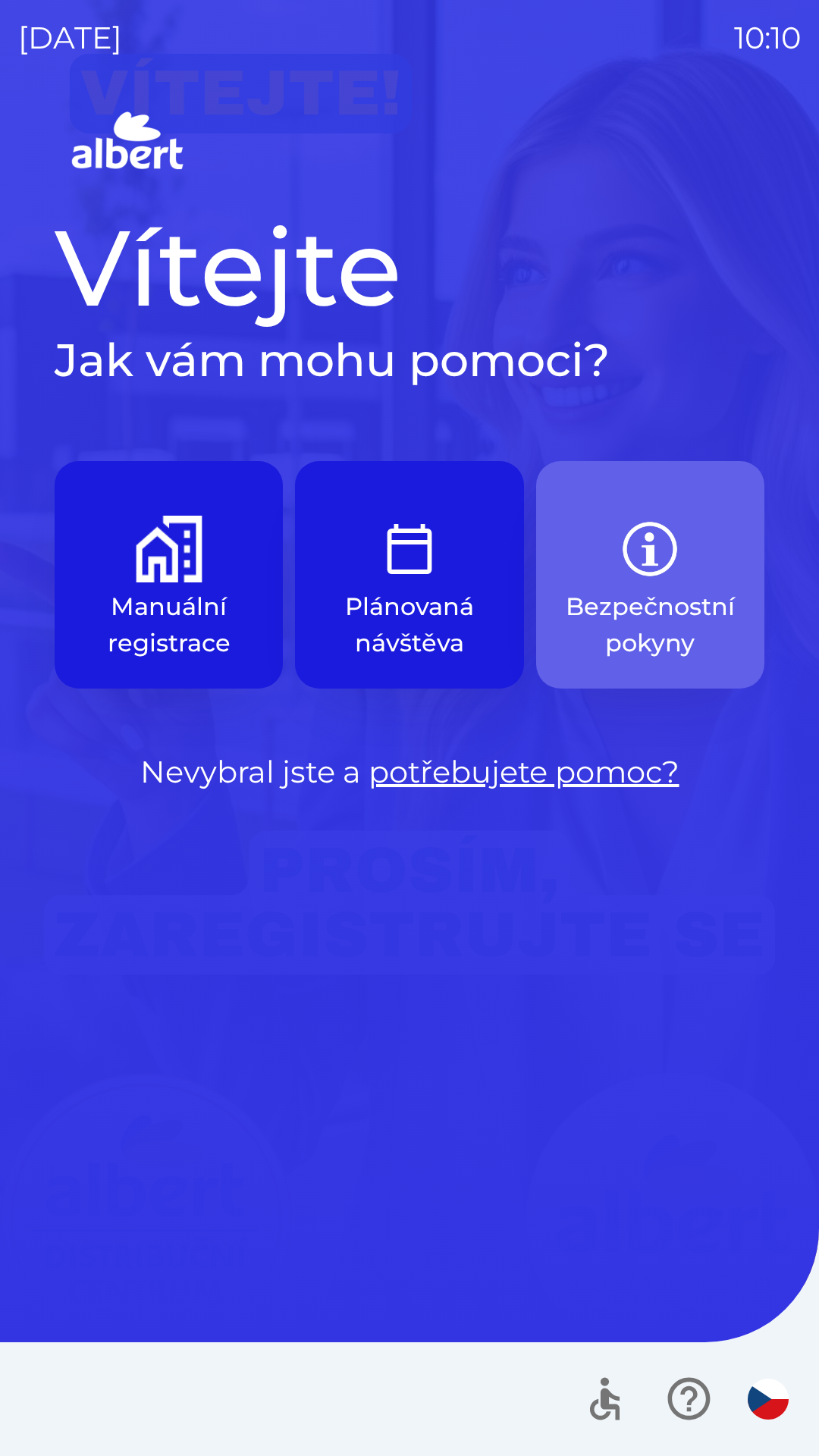
click at [659, 556] on img "button" at bounding box center [650, 549] width 67 height 67
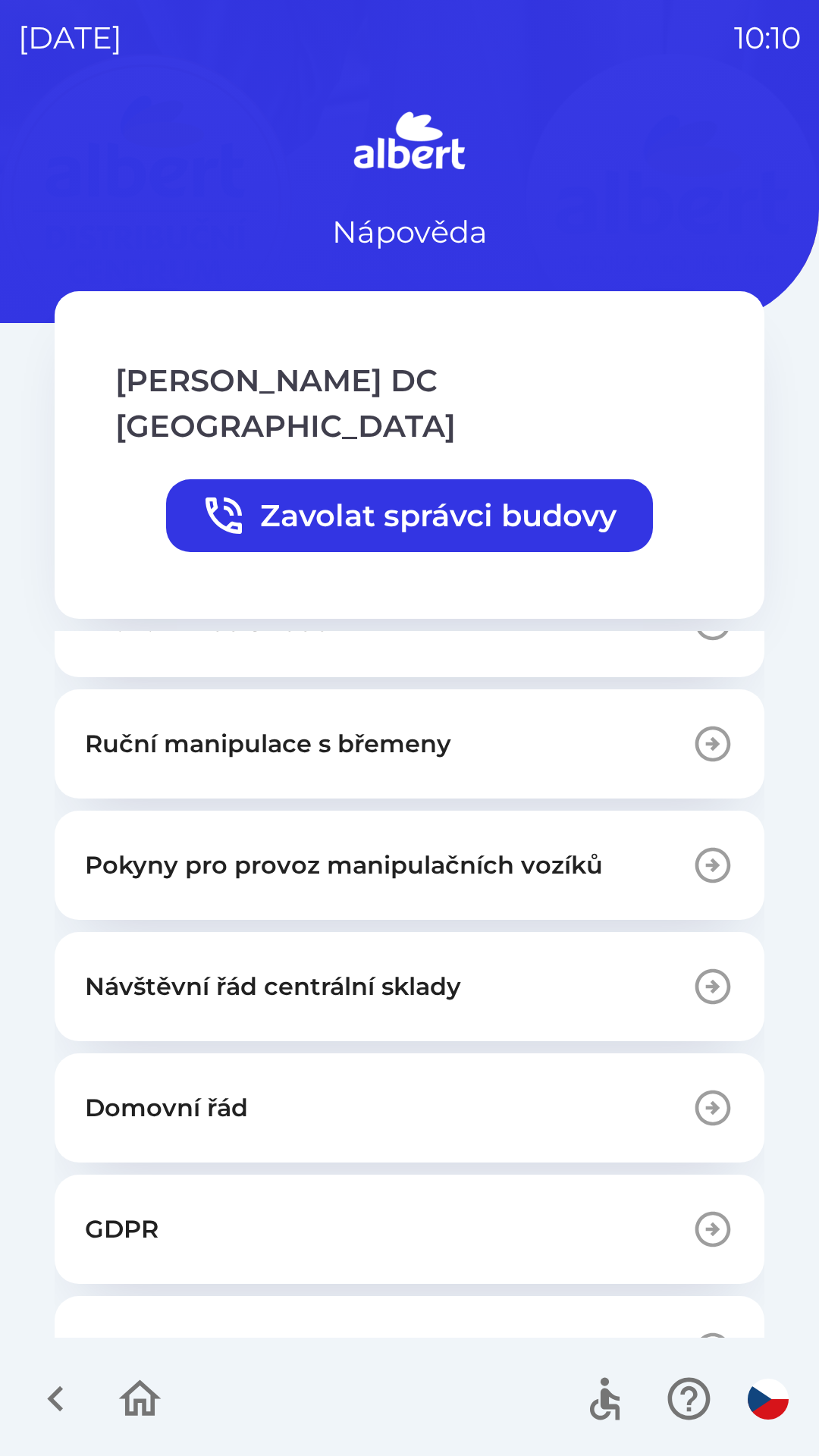
scroll to position [328, 0]
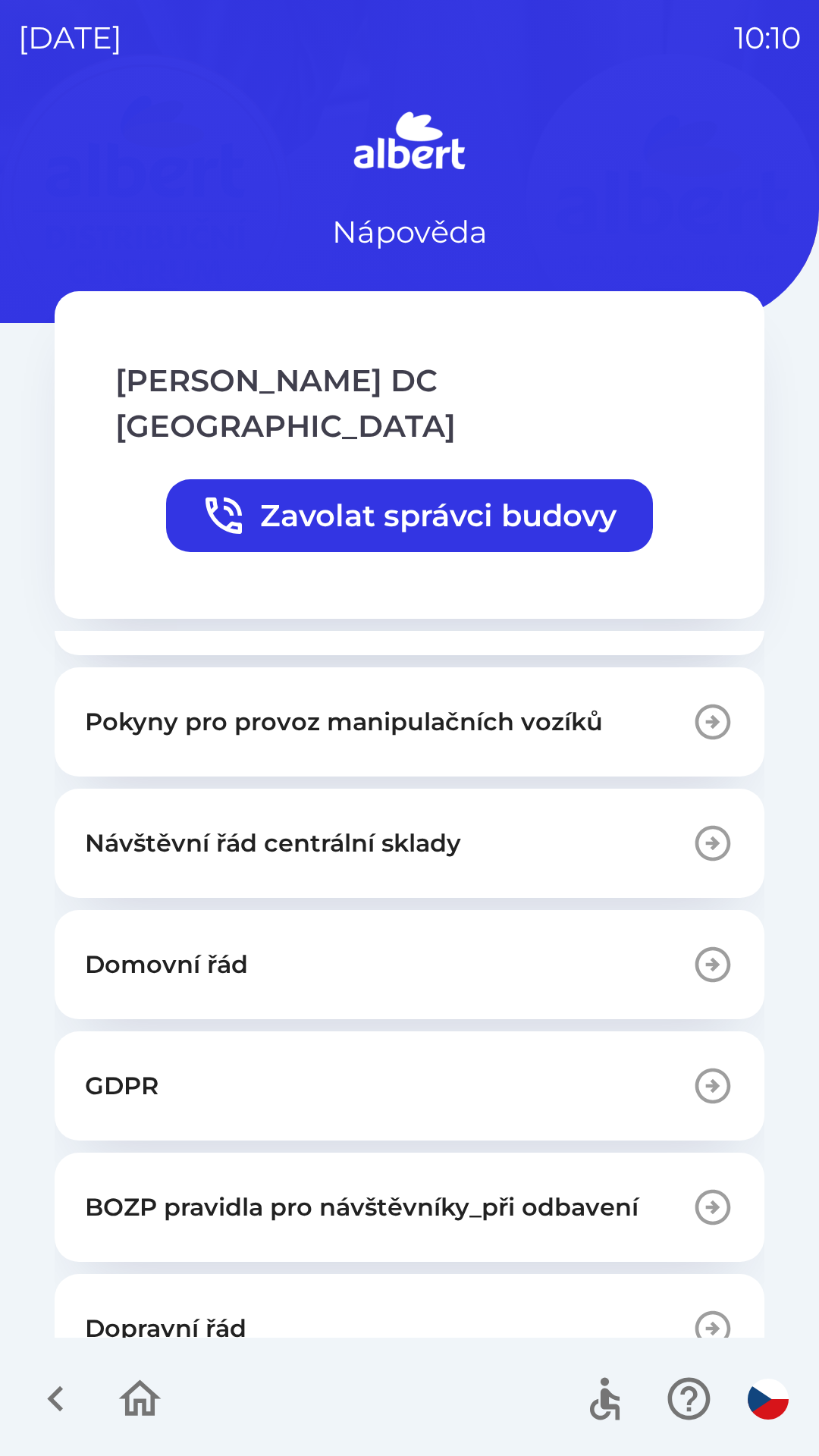
click at [332, 1189] on p "BOZP pravidla pro návštěvníky_při odbavení" at bounding box center [361, 1207] width 554 height 37
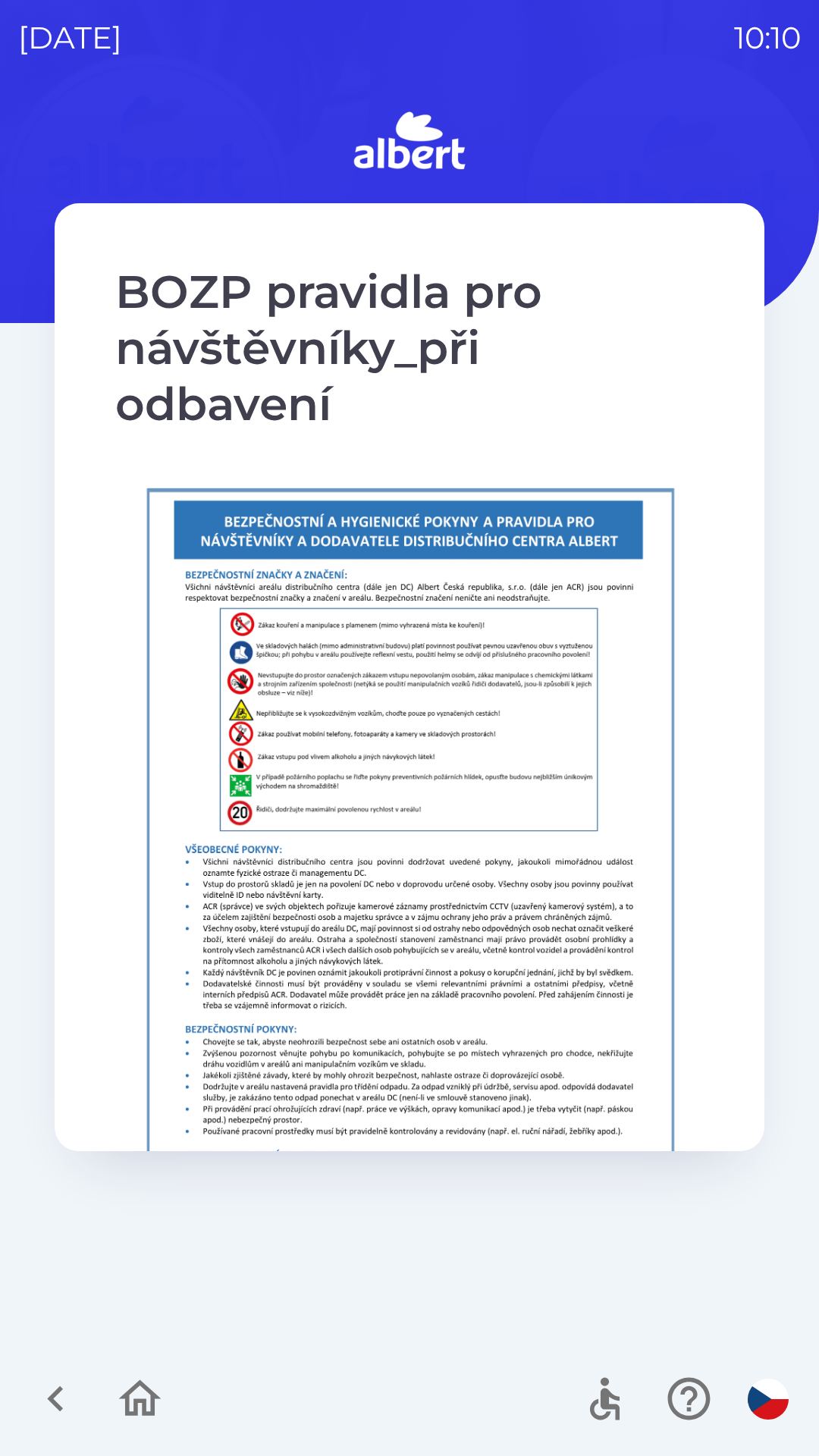
click at [508, 1174] on div "BOZP pravidla pro návštěvníky_při odbavení" at bounding box center [410, 780] width 783 height 1350
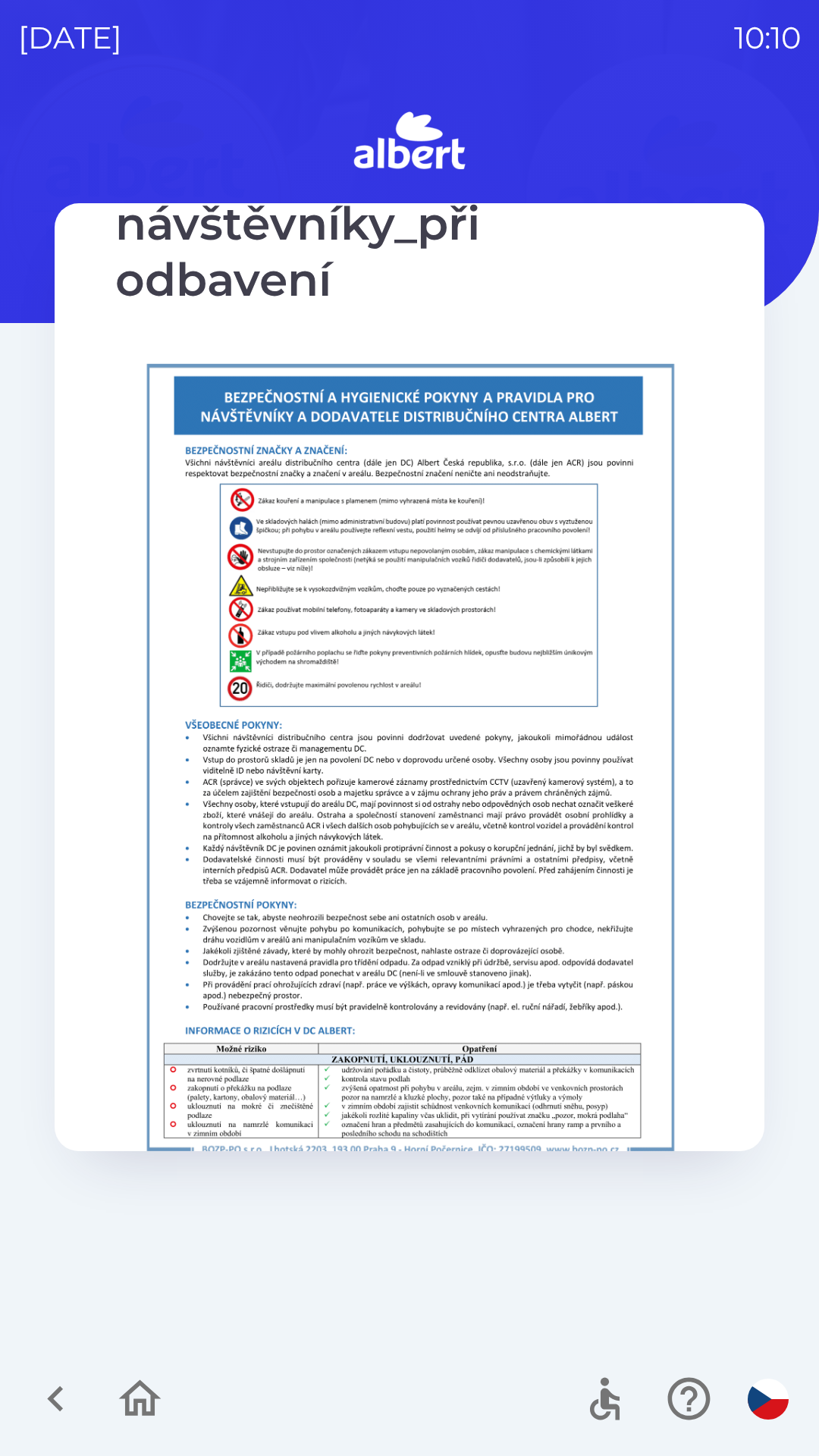
scroll to position [1091, 0]
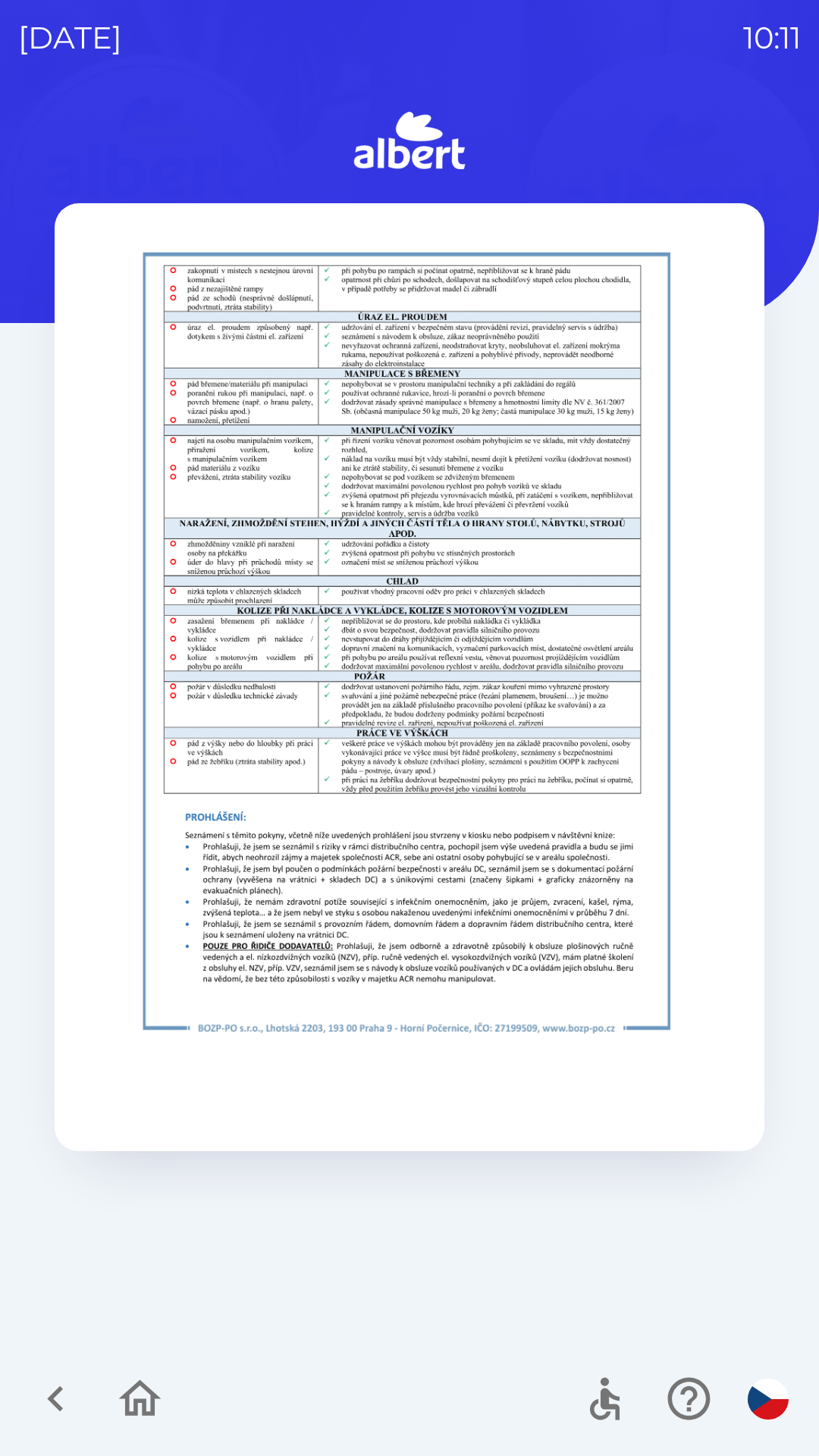
click at [55, 1409] on icon "button" at bounding box center [55, 1399] width 50 height 50
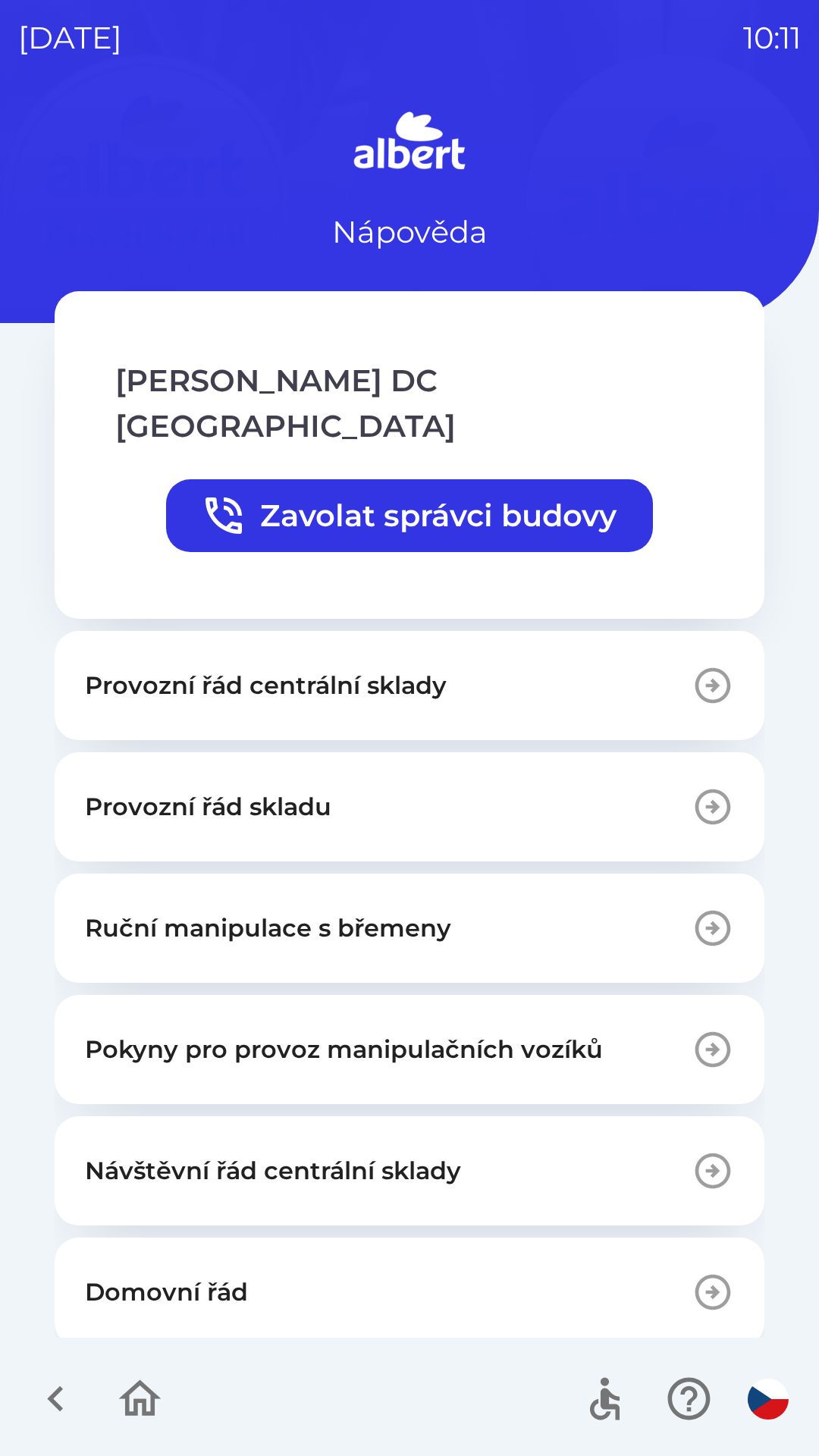
click at [57, 1397] on icon "button" at bounding box center [55, 1399] width 50 height 50
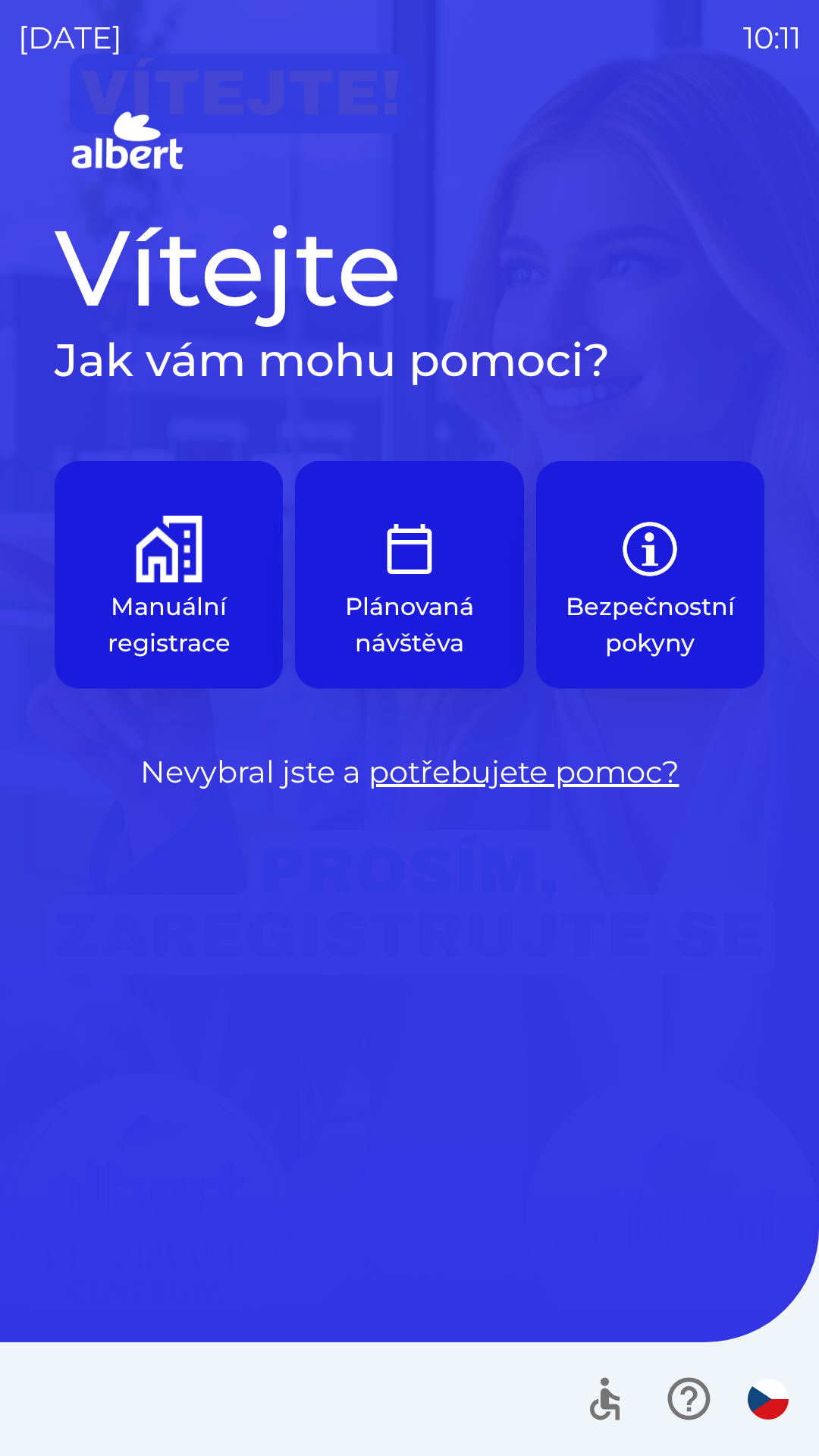
click at [158, 598] on p "Manuální registrace" at bounding box center [169, 624] width 155 height 72
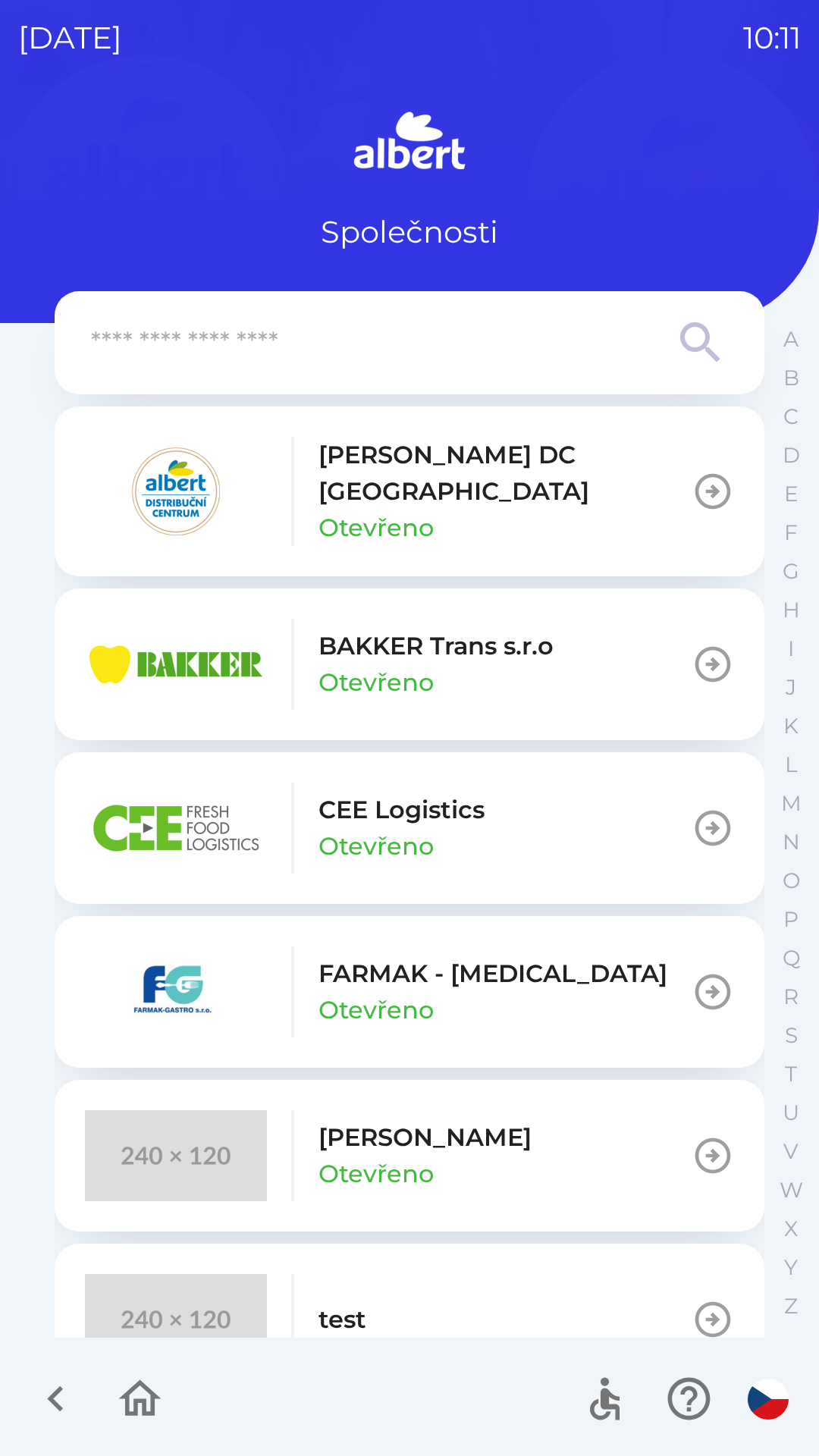
click at [589, 478] on button "[PERSON_NAME] DC [GEOGRAPHIC_DATA] Otevřeno" at bounding box center [410, 491] width 710 height 170
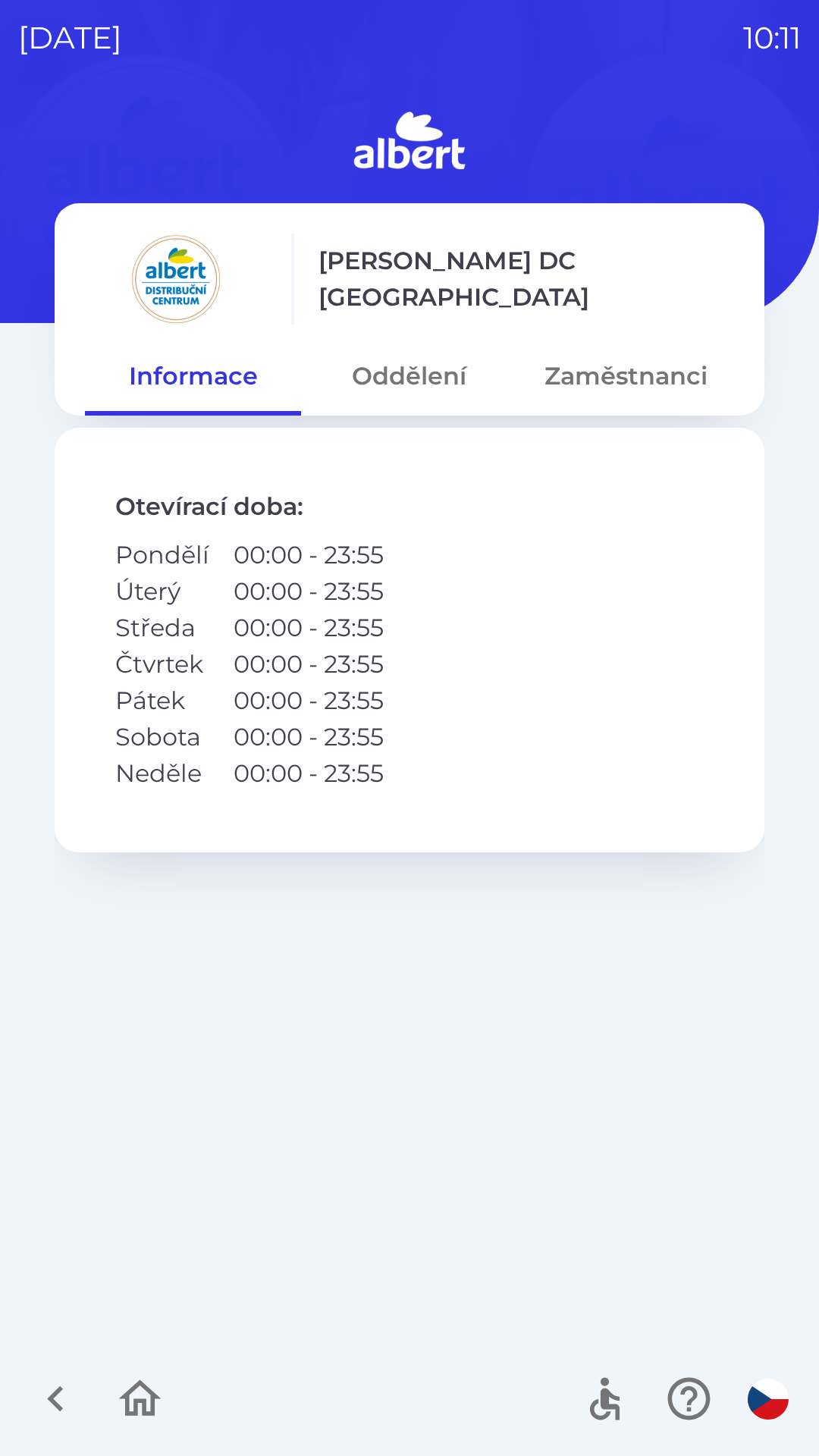
click at [663, 359] on button "Zaměstnanci" at bounding box center [626, 376] width 217 height 55
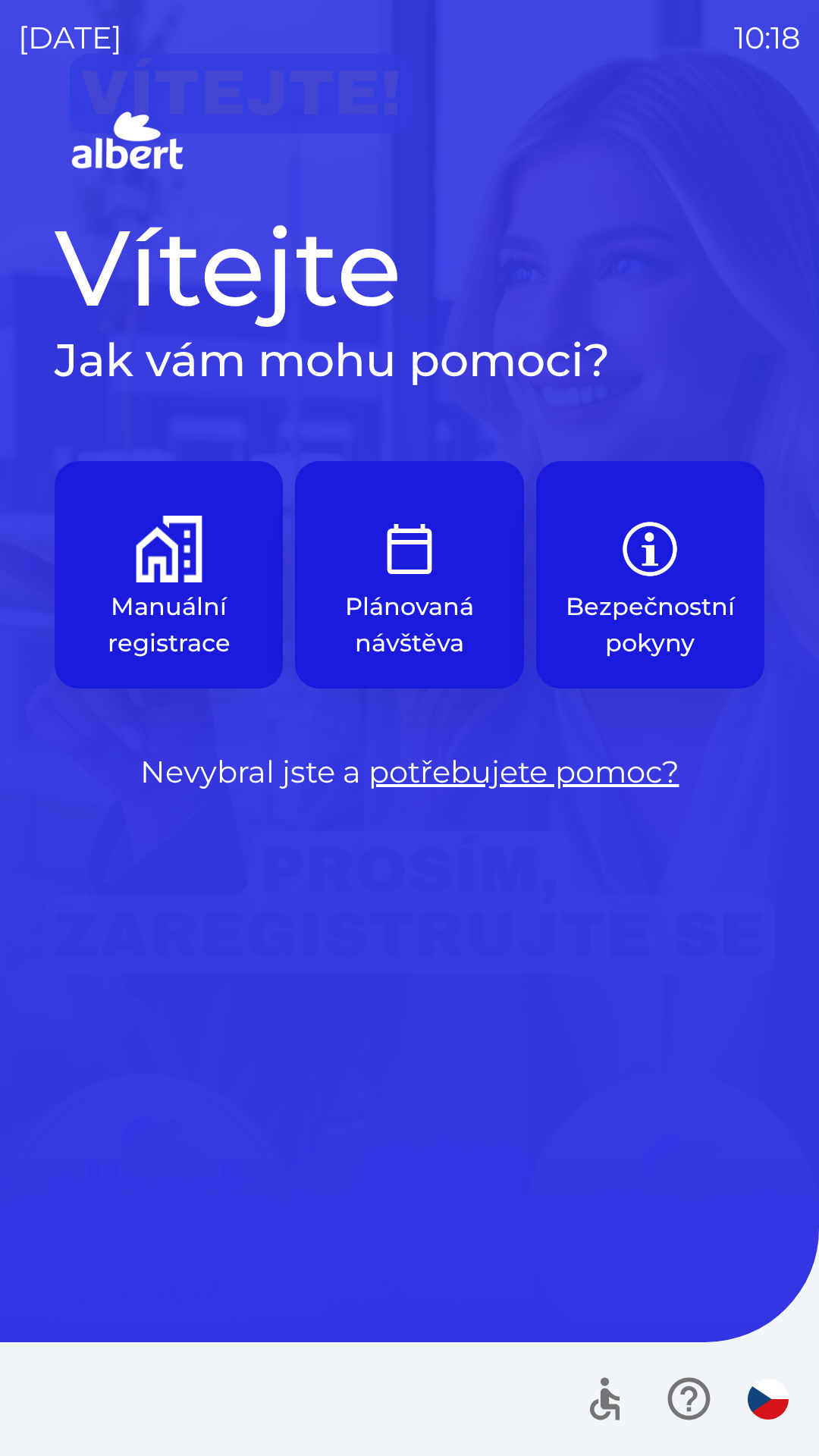
click at [707, 102] on div "[DATE] 10:18 Vítejte Jak vám mohu pomoci? Manuální registrace Plánovaná návštěv…" at bounding box center [410, 728] width 819 height 1456
